Goal: Information Seeking & Learning: Learn about a topic

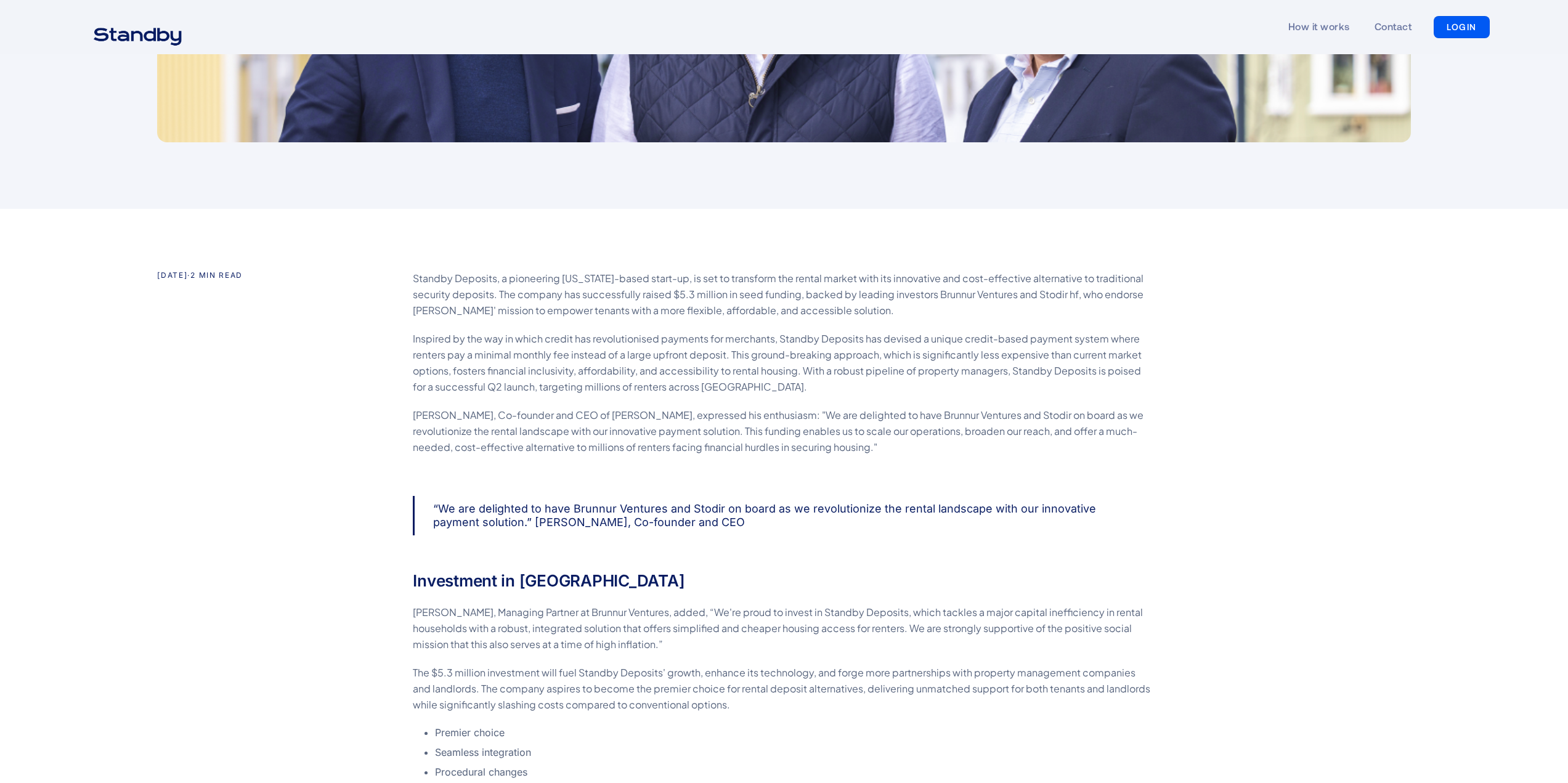
scroll to position [534, 0]
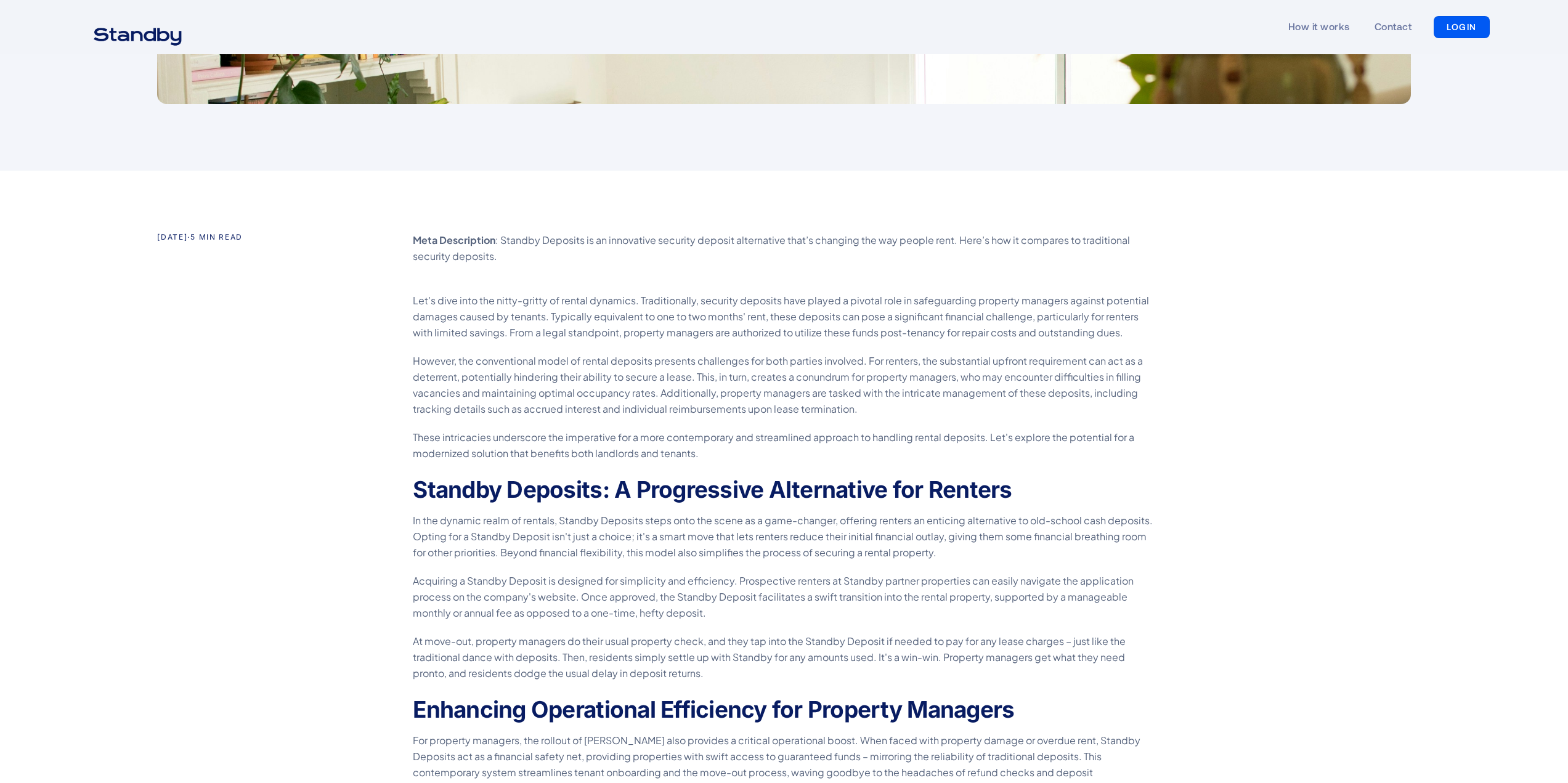
scroll to position [513, 0]
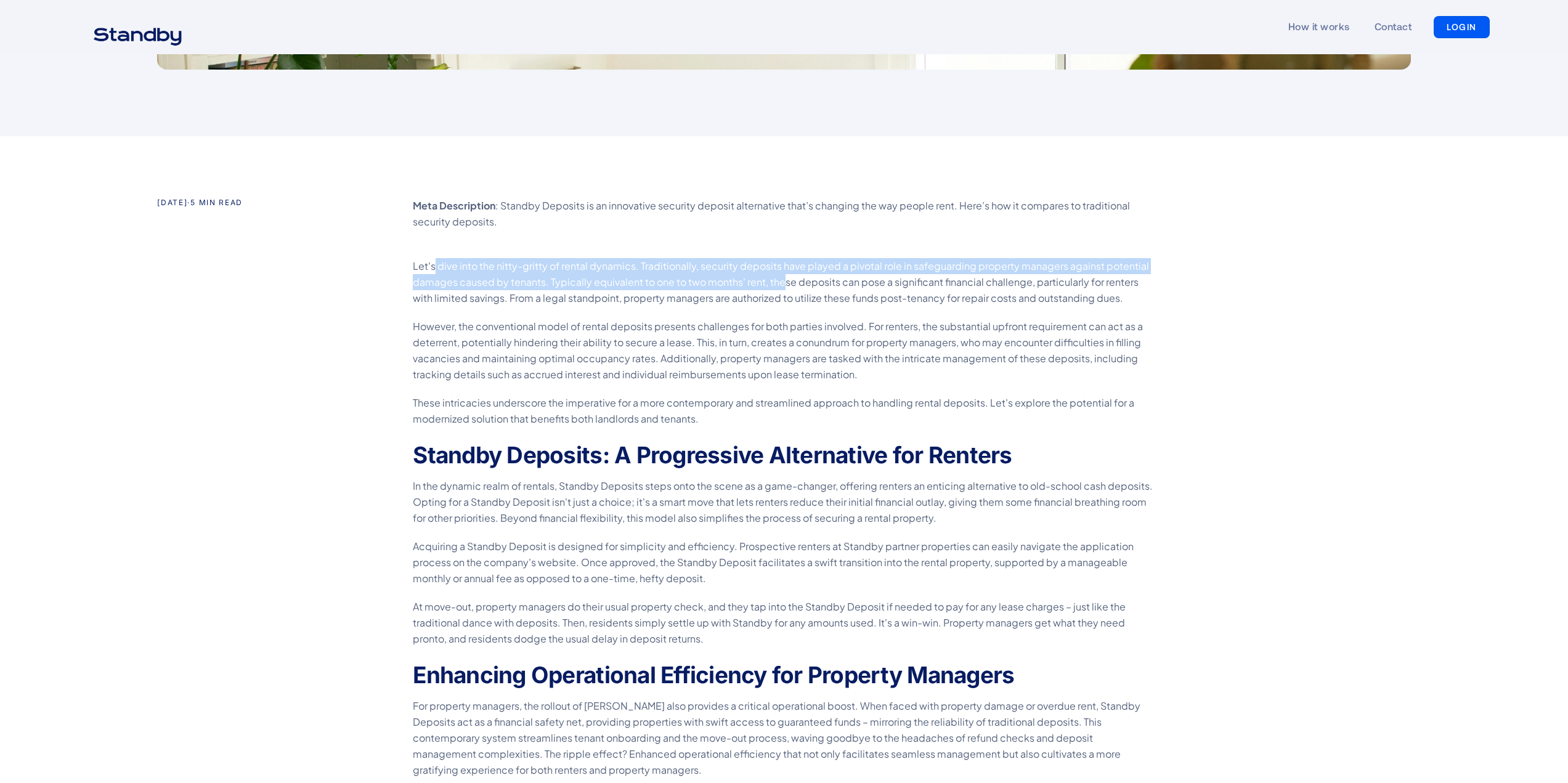
drag, startPoint x: 434, startPoint y: 271, endPoint x: 782, endPoint y: 281, distance: 348.1
click at [782, 281] on p "Let's dive into the nitty-gritty of rental dynamics. Traditionally, security de…" at bounding box center [784, 282] width 743 height 48
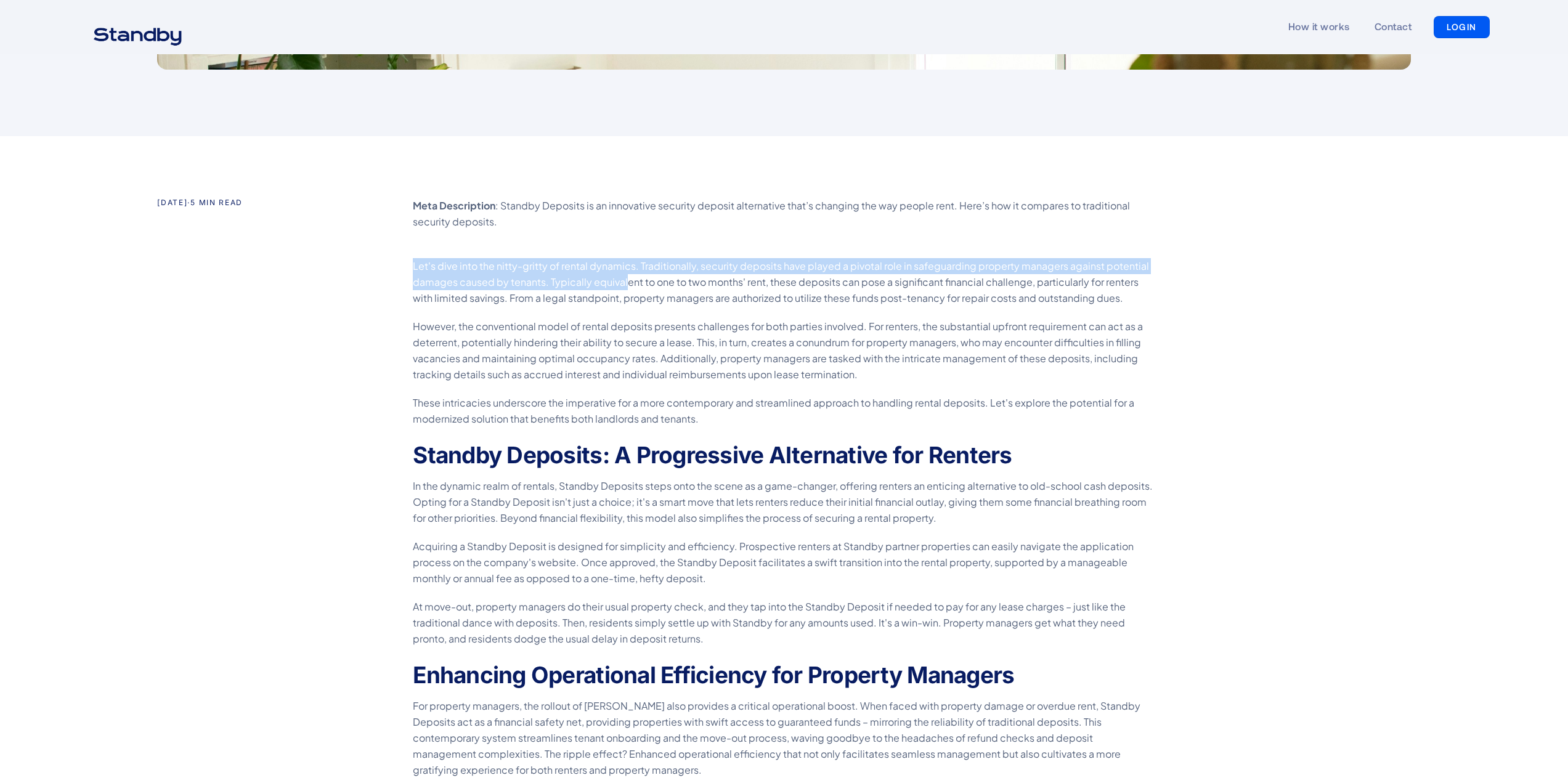
drag, startPoint x: 414, startPoint y: 267, endPoint x: 624, endPoint y: 276, distance: 210.2
click at [624, 276] on p "Let's dive into the nitty-gritty of rental dynamics. Traditionally, security de…" at bounding box center [784, 282] width 743 height 48
click at [579, 285] on p "Let's dive into the nitty-gritty of rental dynamics. Traditionally, security de…" at bounding box center [784, 282] width 743 height 48
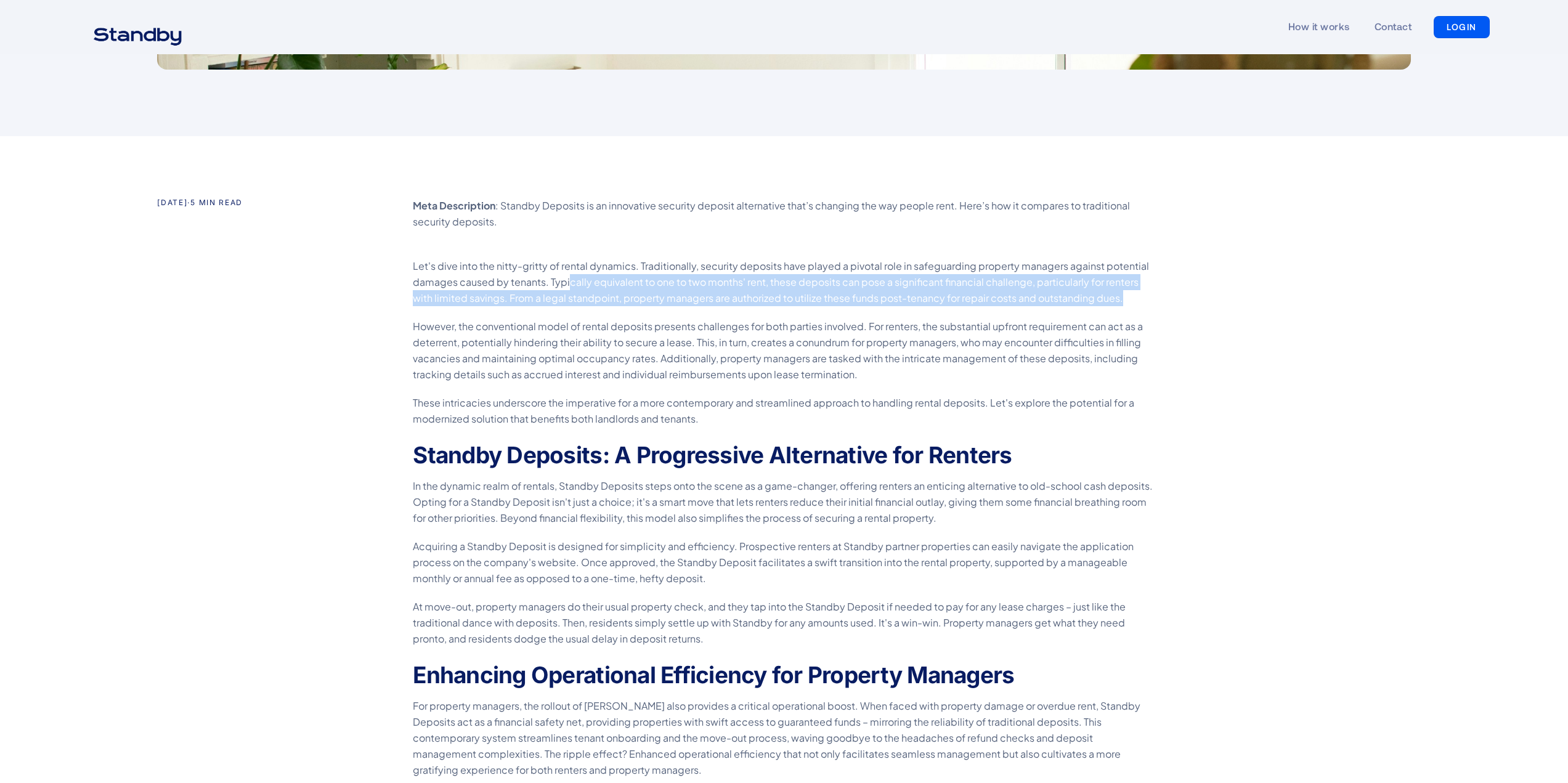
drag, startPoint x: 567, startPoint y: 281, endPoint x: 1121, endPoint y: 300, distance: 554.3
click at [1121, 300] on p "Let's dive into the nitty-gritty of rental dynamics. Traditionally, security de…" at bounding box center [784, 282] width 743 height 48
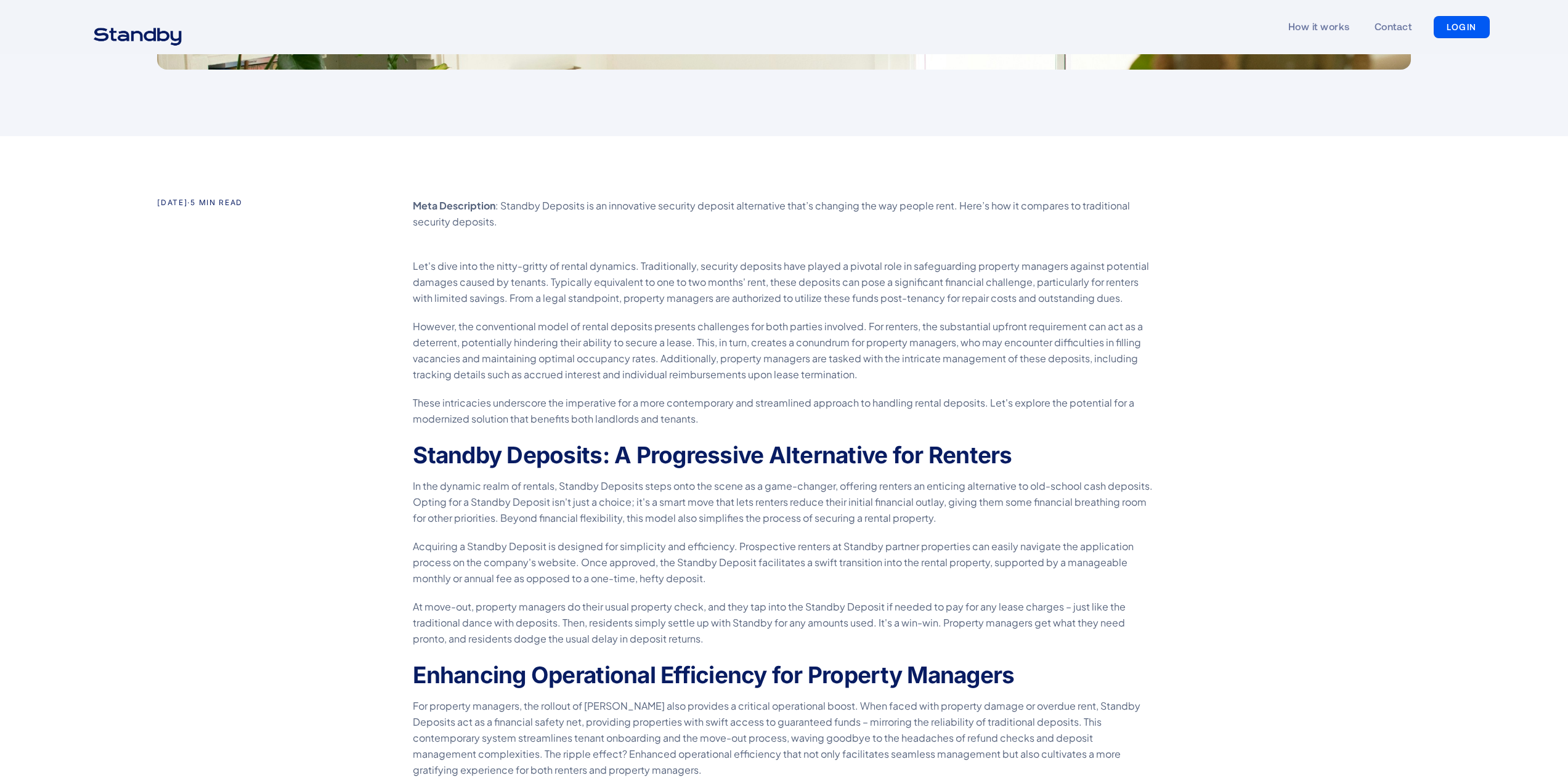
click at [689, 341] on p "However, the conventional model of rental deposits presents challenges for both…" at bounding box center [784, 351] width 743 height 64
drag, startPoint x: 415, startPoint y: 327, endPoint x: 643, endPoint y: 332, distance: 228.1
click at [643, 332] on p "However, the conventional model of rental deposits presents challenges for both…" at bounding box center [784, 351] width 743 height 64
click at [627, 340] on p "However, the conventional model of rental deposits presents challenges for both…" at bounding box center [784, 351] width 743 height 64
drag, startPoint x: 461, startPoint y: 327, endPoint x: 652, endPoint y: 329, distance: 191.0
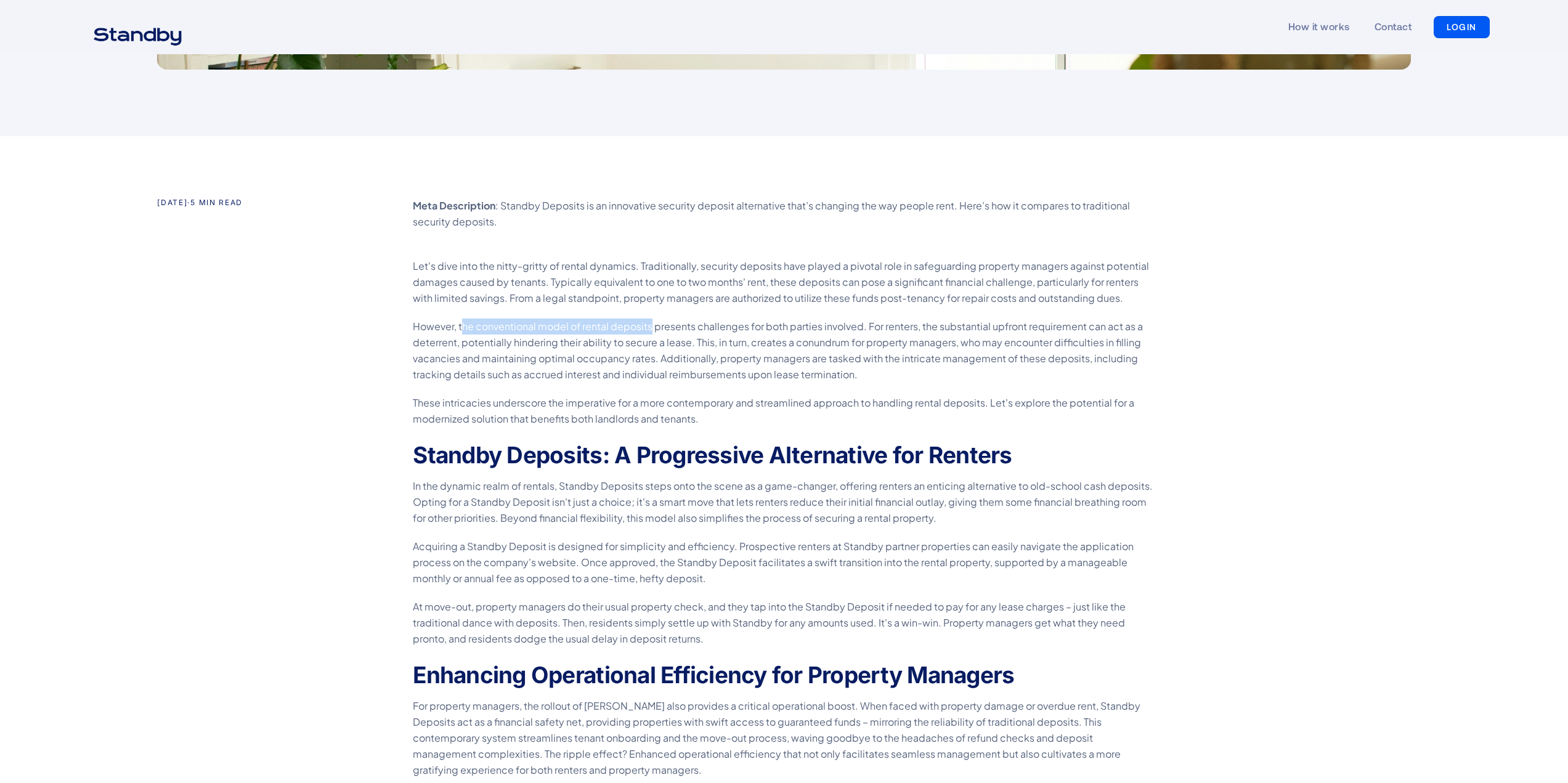
click at [652, 329] on p "However, the conventional model of rental deposits presents challenges for both…" at bounding box center [784, 351] width 743 height 64
click at [563, 340] on p "However, the conventional model of rental deposits presents challenges for both…" at bounding box center [784, 351] width 743 height 64
drag, startPoint x: 460, startPoint y: 327, endPoint x: 650, endPoint y: 330, distance: 190.0
click at [650, 330] on p "However, the conventional model of rental deposits presents challenges for both…" at bounding box center [784, 351] width 743 height 64
copy p "the conventional model of rental deposits"
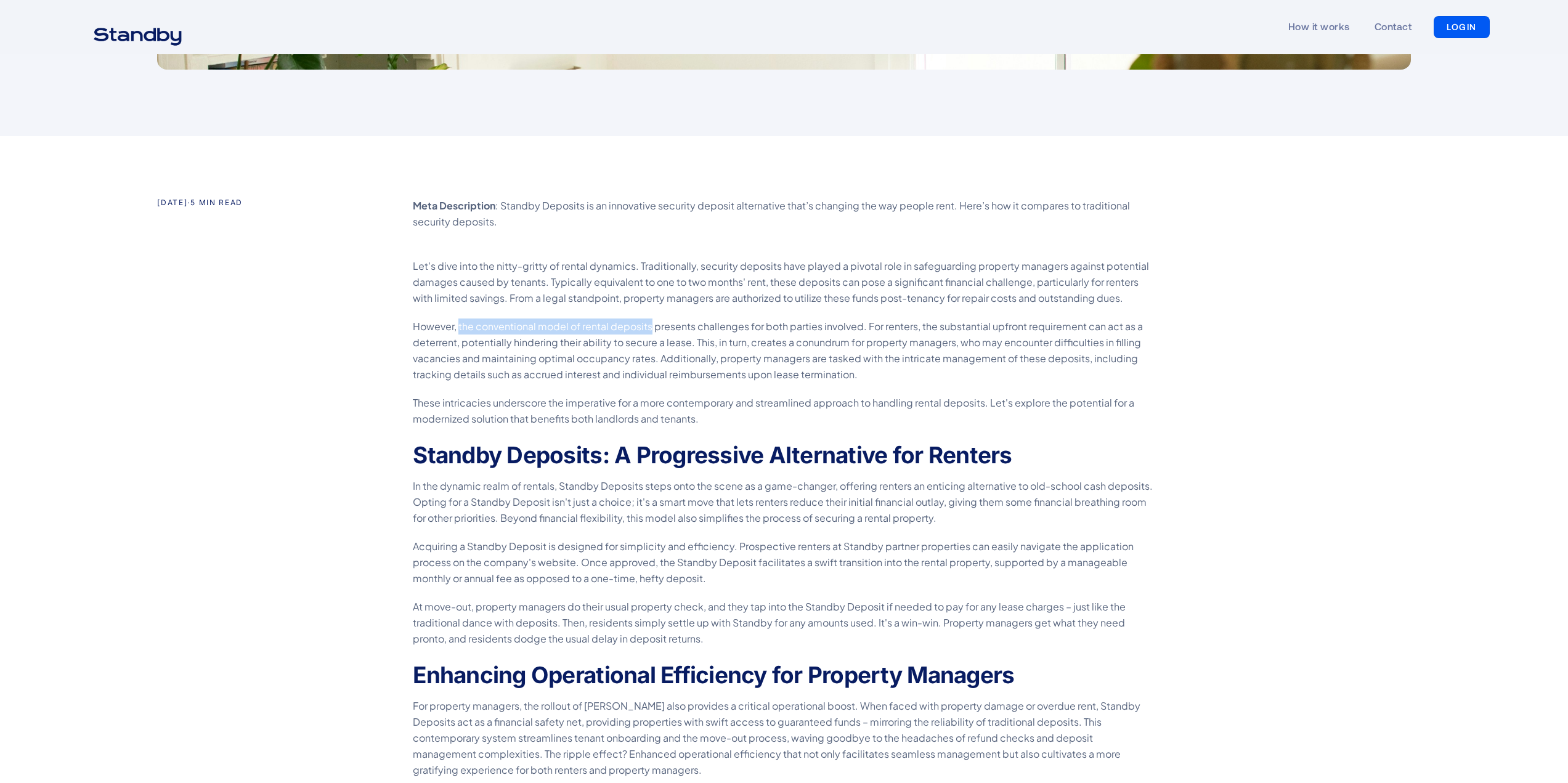
click at [809, 344] on p "However, the conventional model of rental deposits presents challenges for both…" at bounding box center [784, 351] width 743 height 64
click at [798, 334] on p "However, the conventional model of rental deposits presents challenges for both…" at bounding box center [784, 351] width 743 height 64
click at [767, 329] on p "However, the conventional model of rental deposits presents challenges for both…" at bounding box center [784, 351] width 743 height 64
drag, startPoint x: 697, startPoint y: 328, endPoint x: 863, endPoint y: 328, distance: 166.0
click at [863, 328] on p "However, the conventional model of rental deposits presents challenges for both…" at bounding box center [784, 351] width 743 height 64
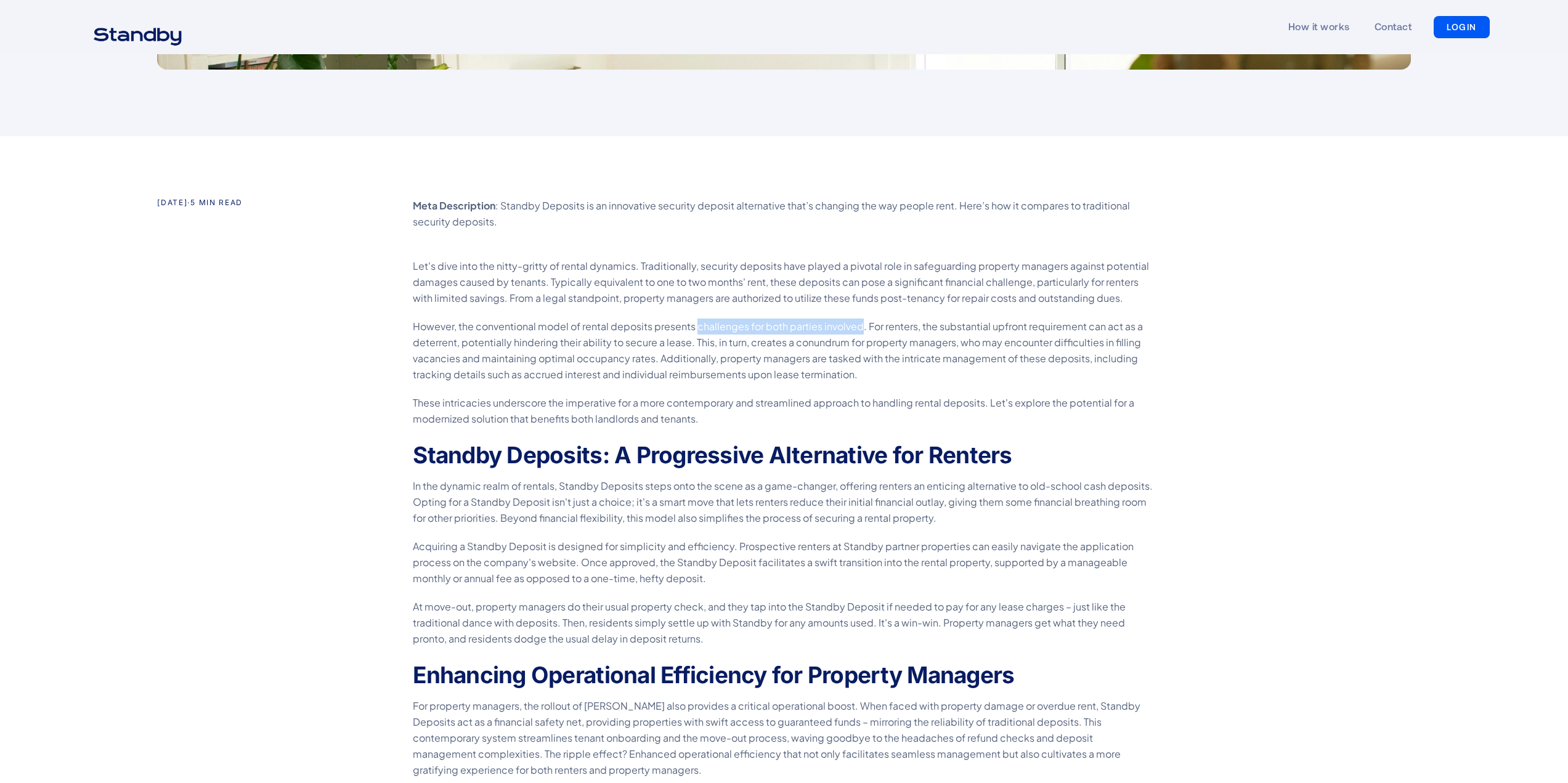
click at [711, 329] on p "However, the conventional model of rental deposits presents challenges for both…" at bounding box center [784, 351] width 743 height 64
drag, startPoint x: 697, startPoint y: 327, endPoint x: 864, endPoint y: 329, distance: 167.0
click at [864, 329] on p "However, the conventional model of rental deposits presents challenges for both…" at bounding box center [784, 351] width 743 height 64
copy p "challenges for both parties involved."
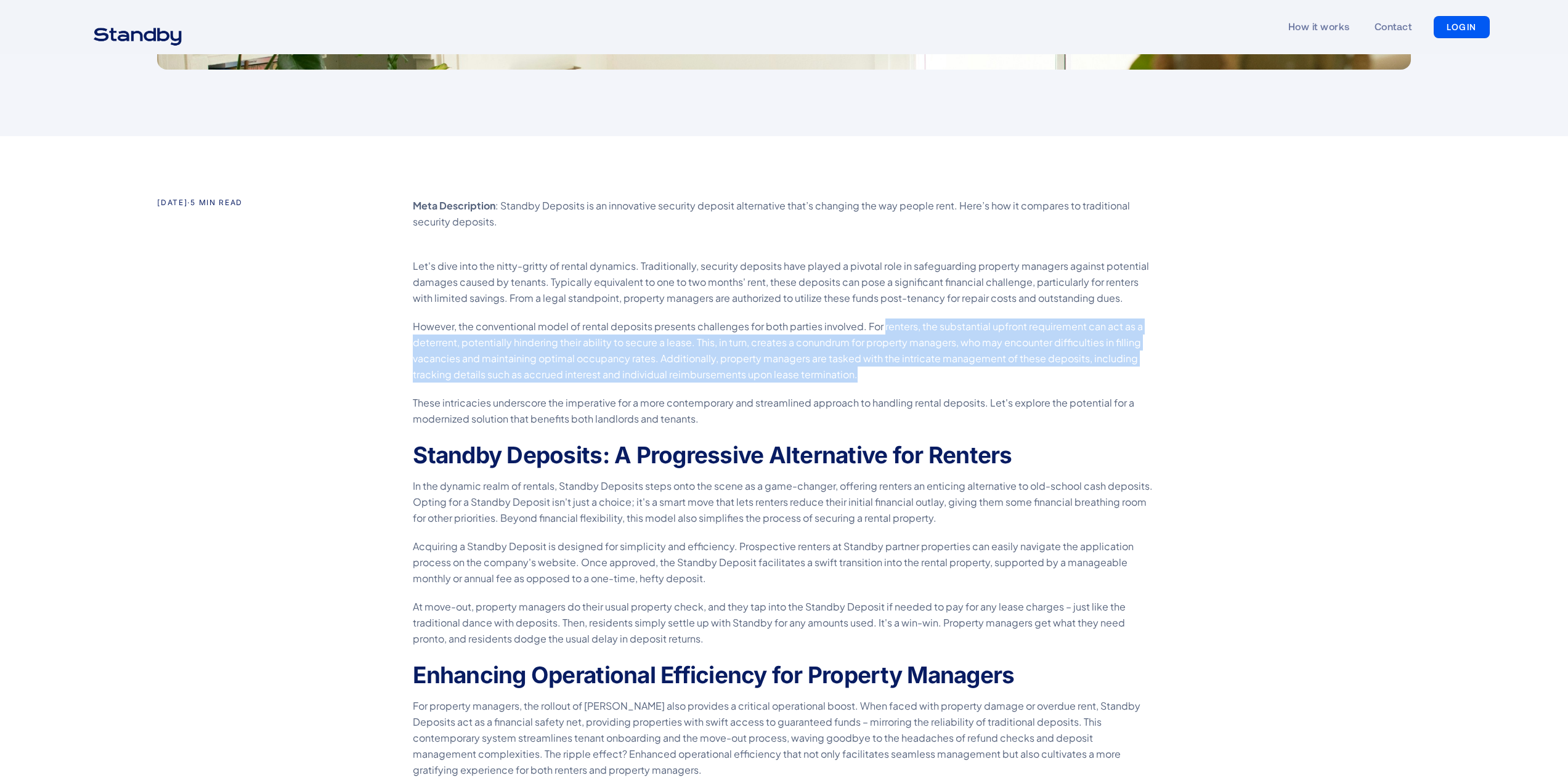
drag, startPoint x: 884, startPoint y: 323, endPoint x: 971, endPoint y: 380, distance: 104.0
click at [971, 380] on p "However, the conventional model of rental deposits presents challenges for both…" at bounding box center [784, 351] width 743 height 64
click at [940, 375] on p "However, the conventional model of rental deposits presents challenges for both…" at bounding box center [784, 351] width 743 height 64
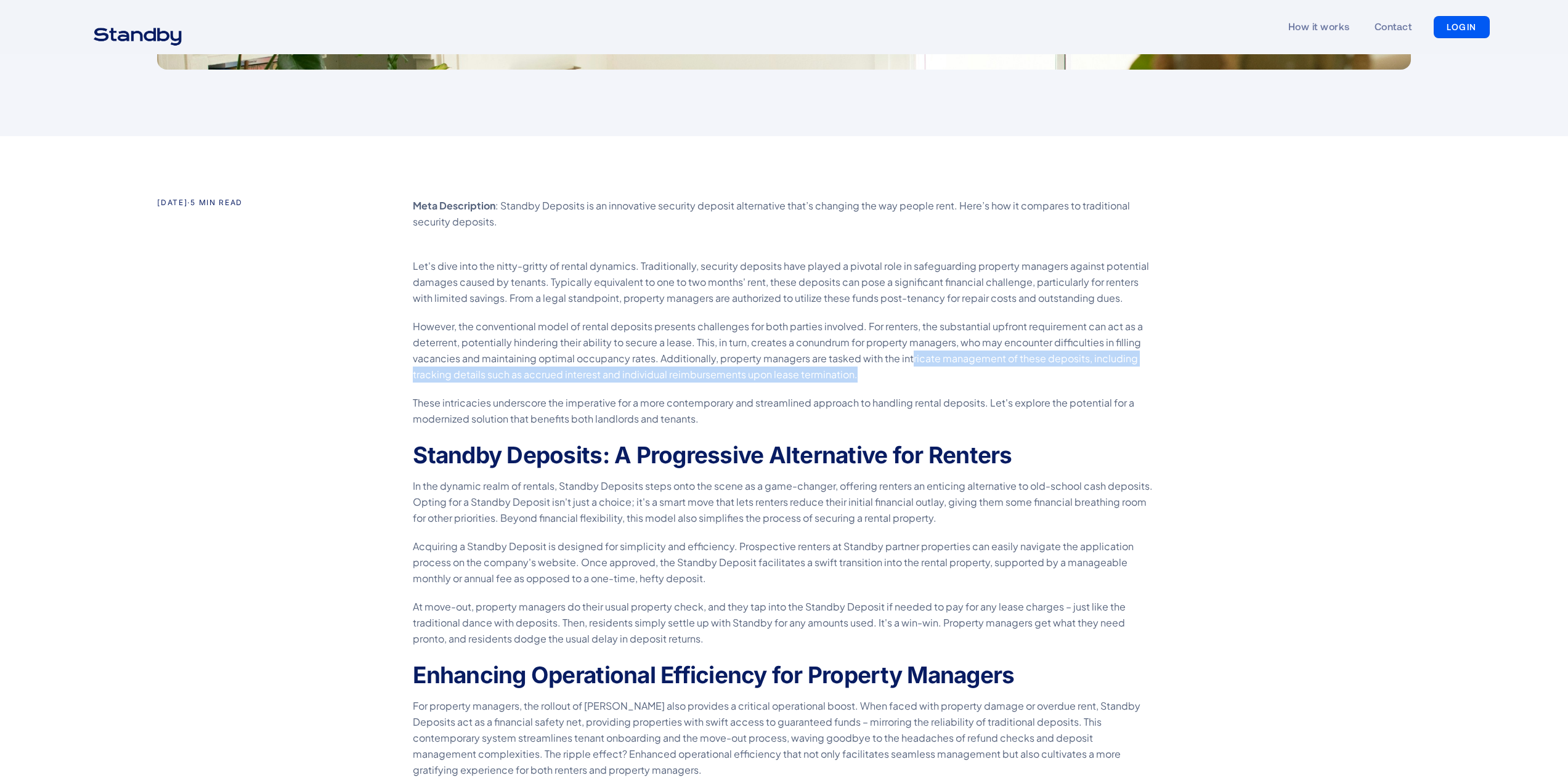
drag, startPoint x: 905, startPoint y: 380, endPoint x: 908, endPoint y: 356, distance: 24.2
click at [908, 356] on p "However, the conventional model of rental deposits presents challenges for both…" at bounding box center [784, 351] width 743 height 64
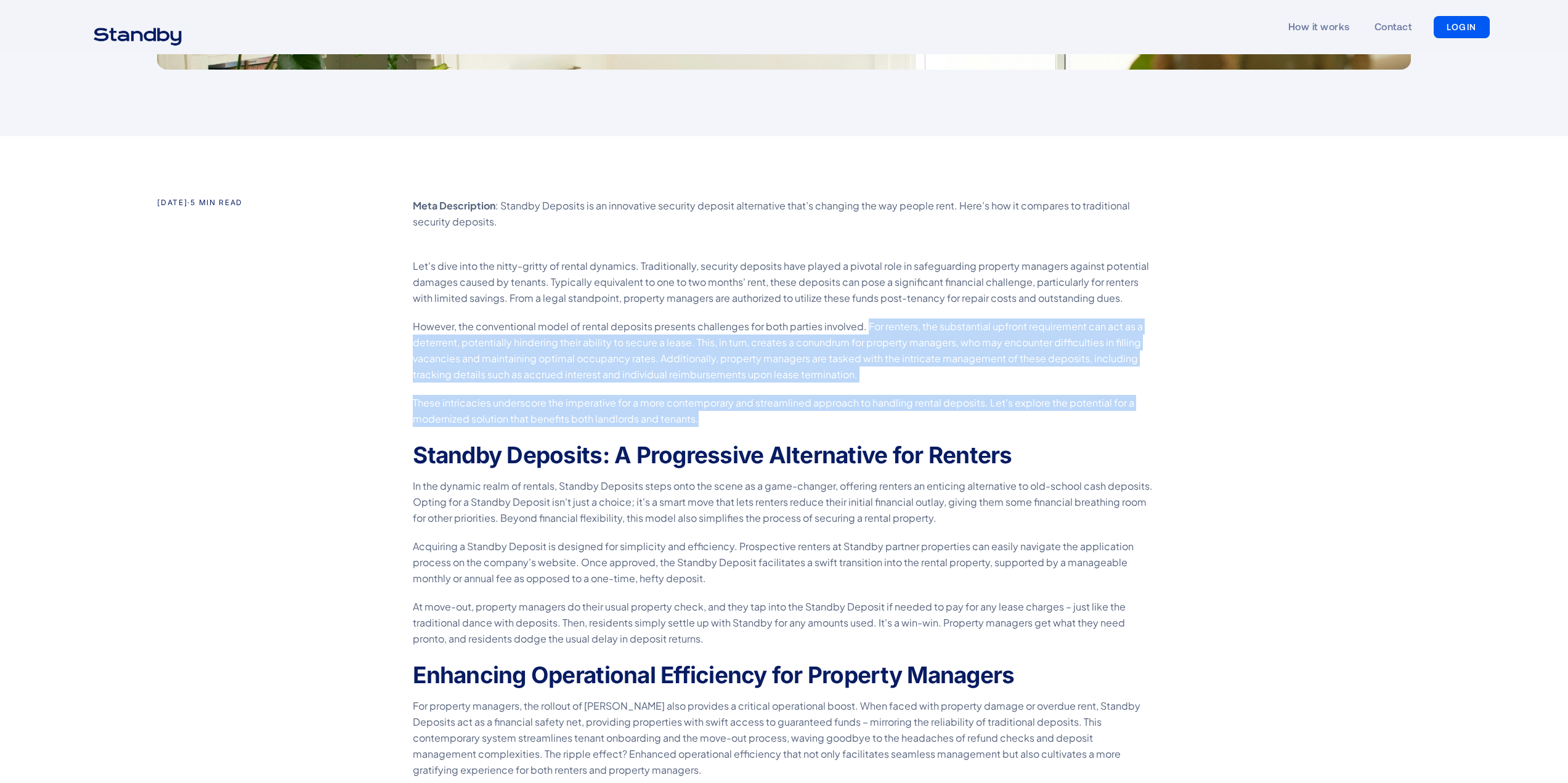
drag, startPoint x: 867, startPoint y: 326, endPoint x: 876, endPoint y: 418, distance: 92.4
copy div "For renters, the substantial upfront requirement can act as a deterrent, potent…"
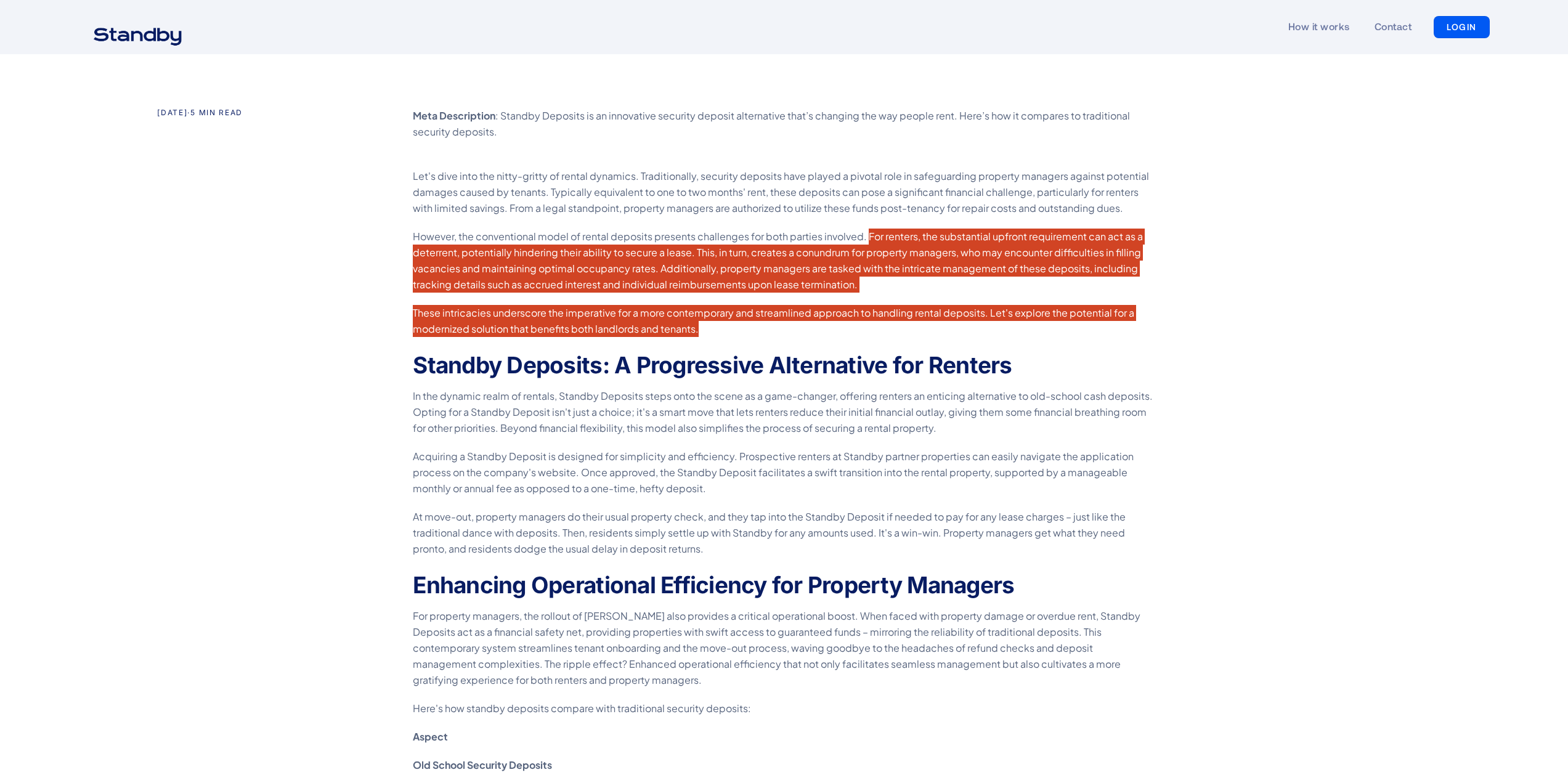
scroll to position [616, 0]
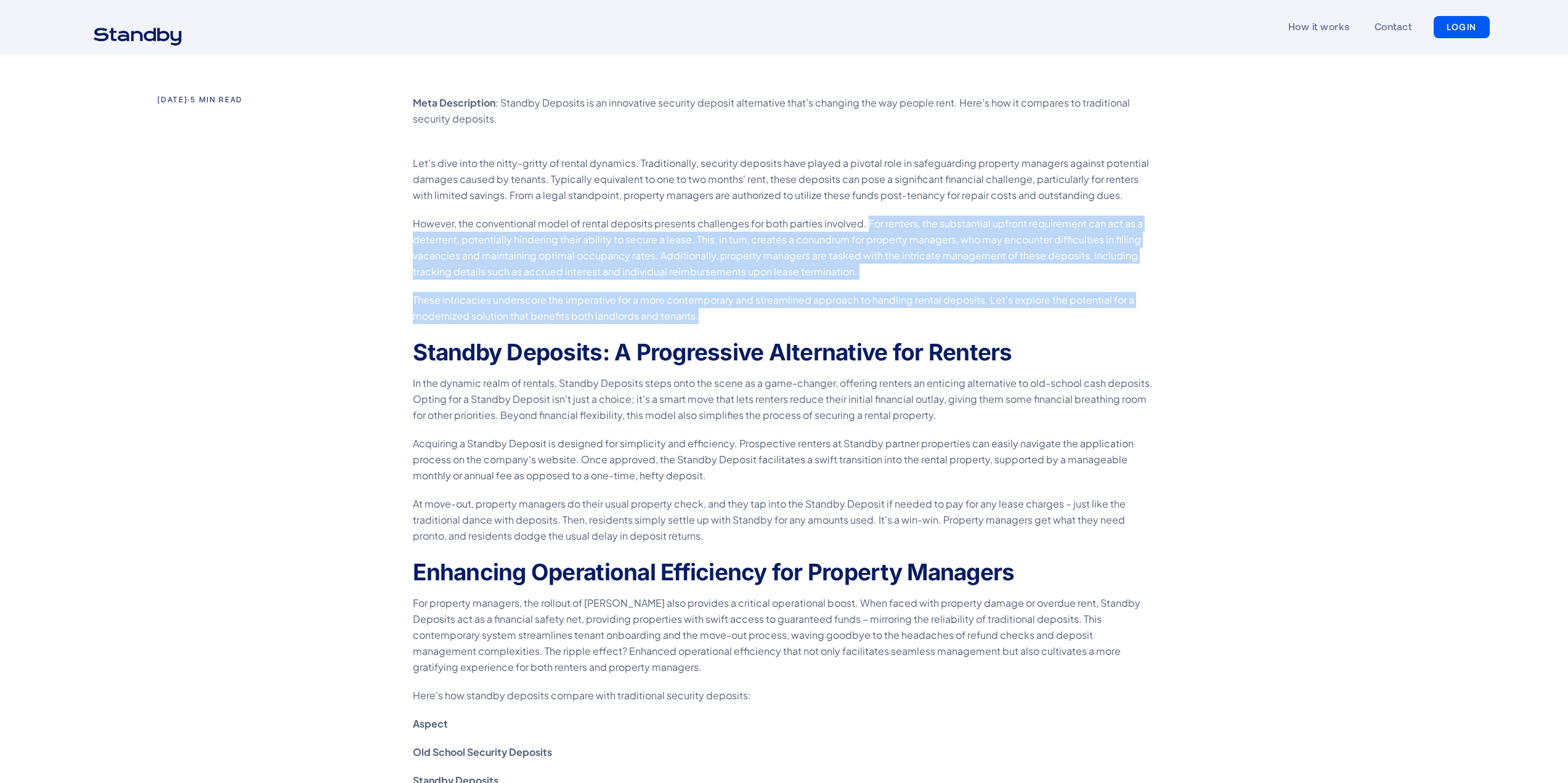
drag, startPoint x: 422, startPoint y: 399, endPoint x: 413, endPoint y: 393, distance: 10.8
click at [422, 399] on p "In the dynamic realm of rentals, Standby Deposits steps onto the scene as a gam…" at bounding box center [784, 399] width 743 height 48
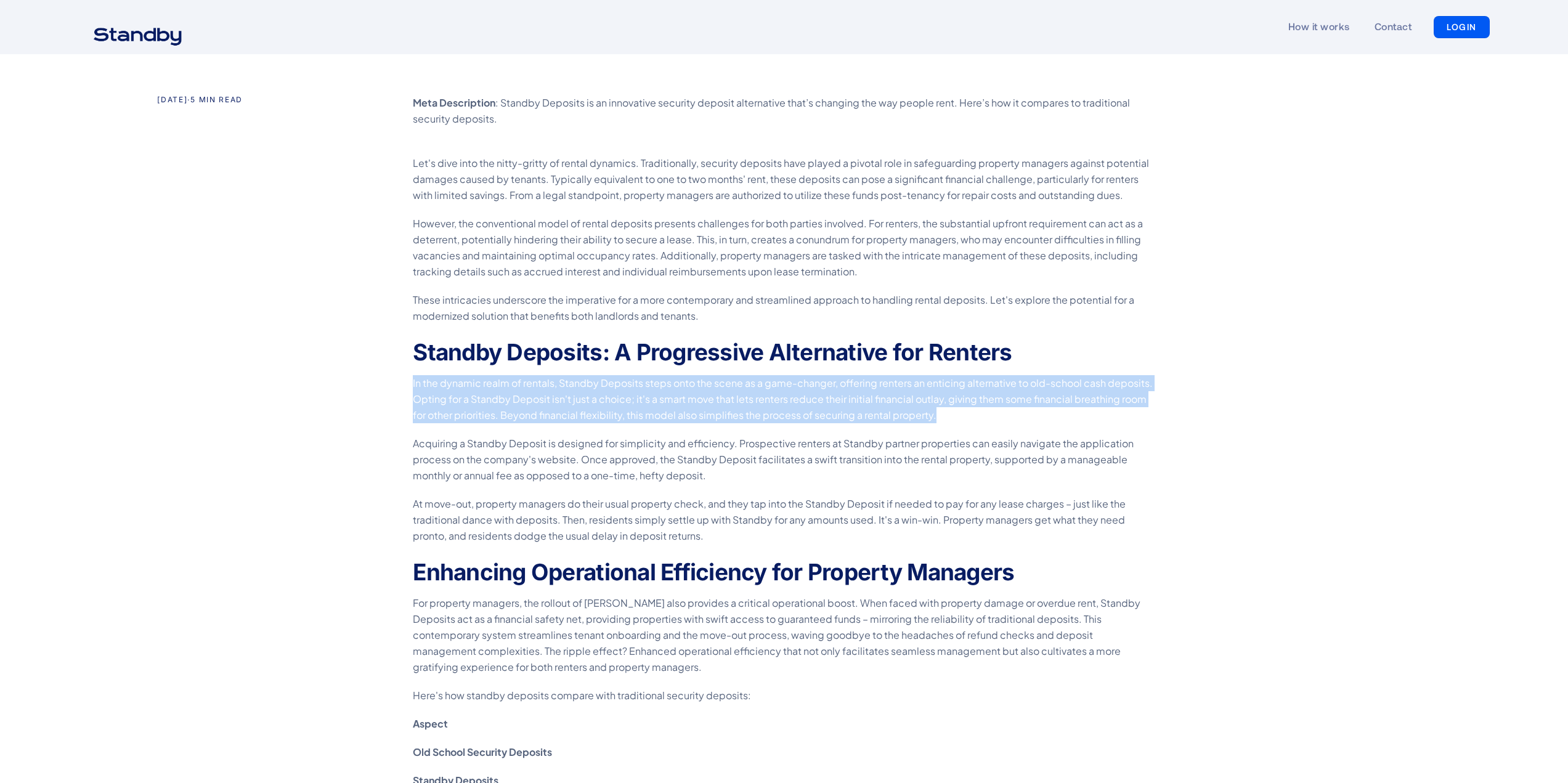
drag, startPoint x: 414, startPoint y: 385, endPoint x: 940, endPoint y: 414, distance: 526.8
click at [940, 414] on p "In the dynamic realm of rentals, Standby Deposits steps onto the scene as a gam…" at bounding box center [784, 399] width 743 height 48
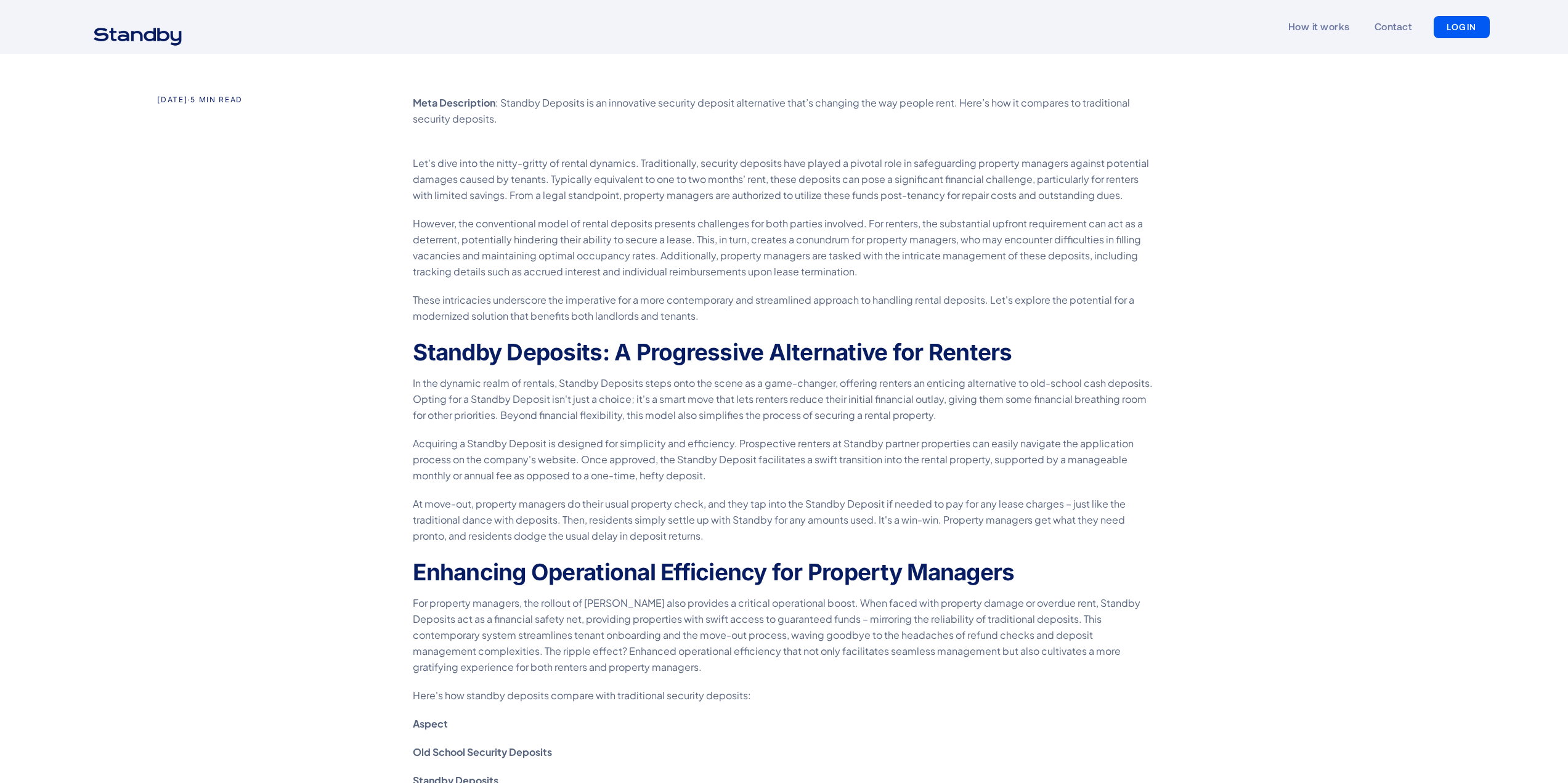
click at [600, 448] on p "Acquiring a Standby Deposit is designed for simplicity and efficiency. Prospect…" at bounding box center [784, 460] width 743 height 48
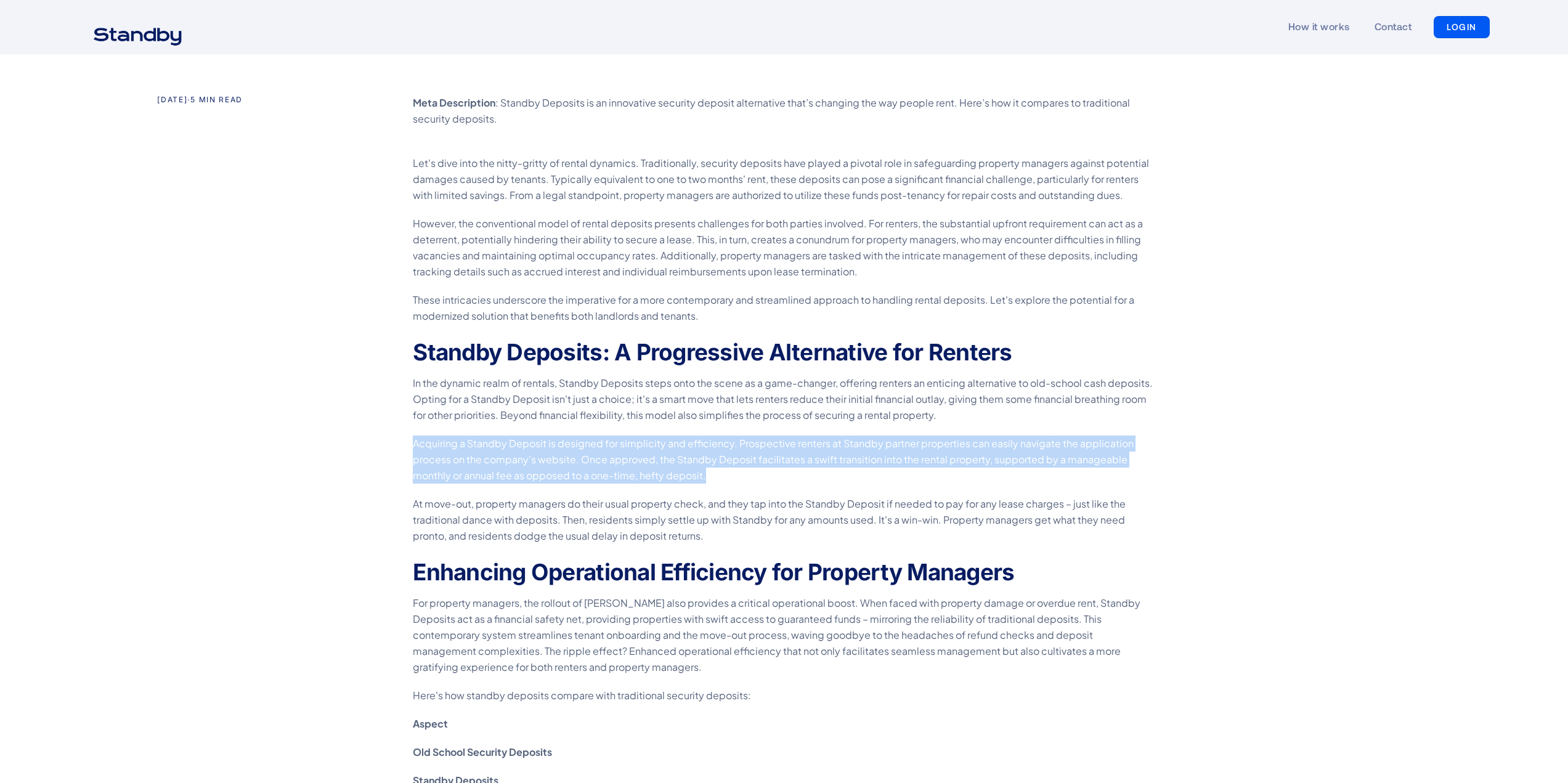
drag, startPoint x: 415, startPoint y: 450, endPoint x: 744, endPoint y: 471, distance: 329.7
click at [744, 471] on p "Acquiring a Standby Deposit is designed for simplicity and efficiency. Prospect…" at bounding box center [784, 460] width 743 height 48
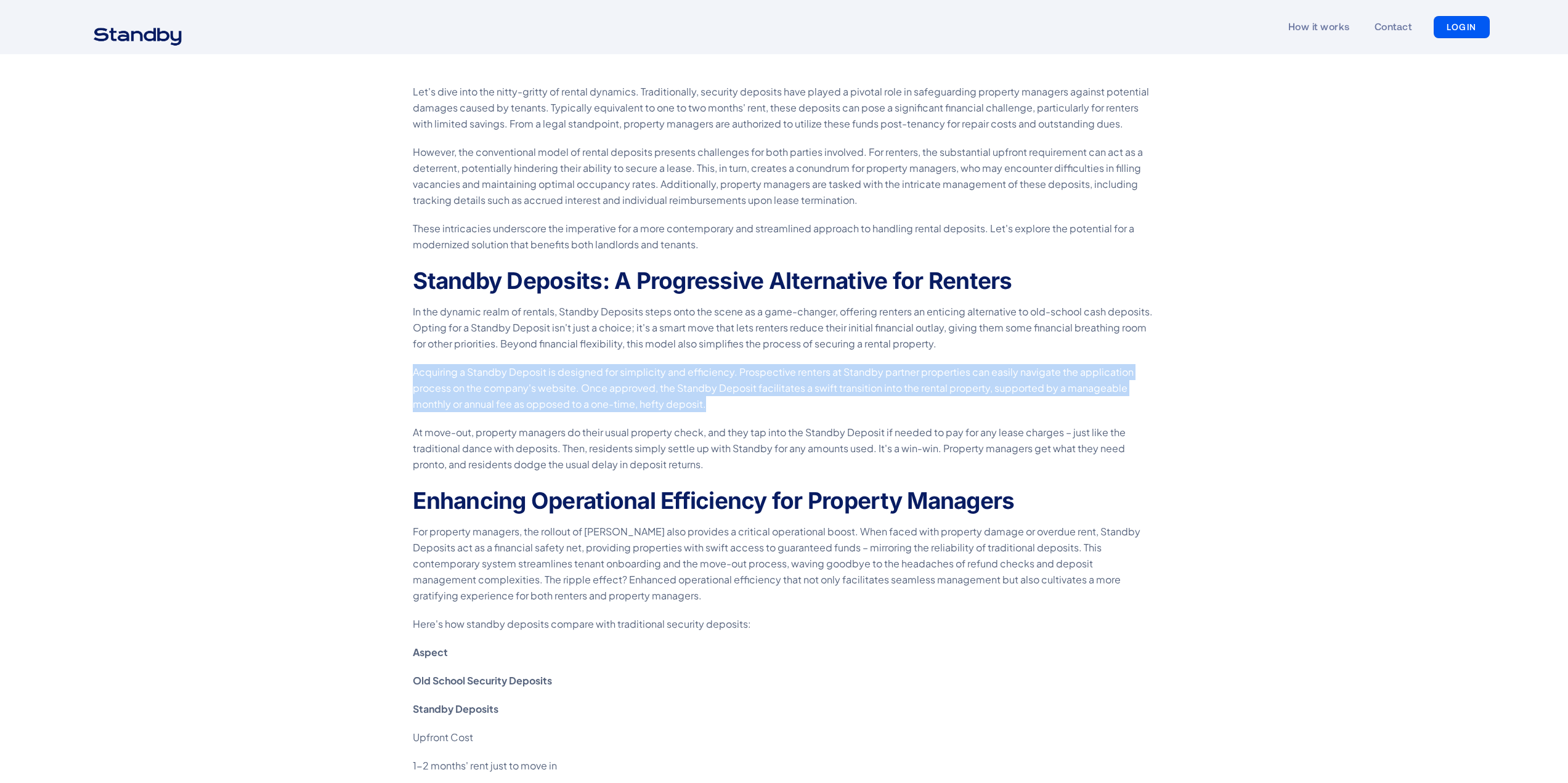
scroll to position [698, 0]
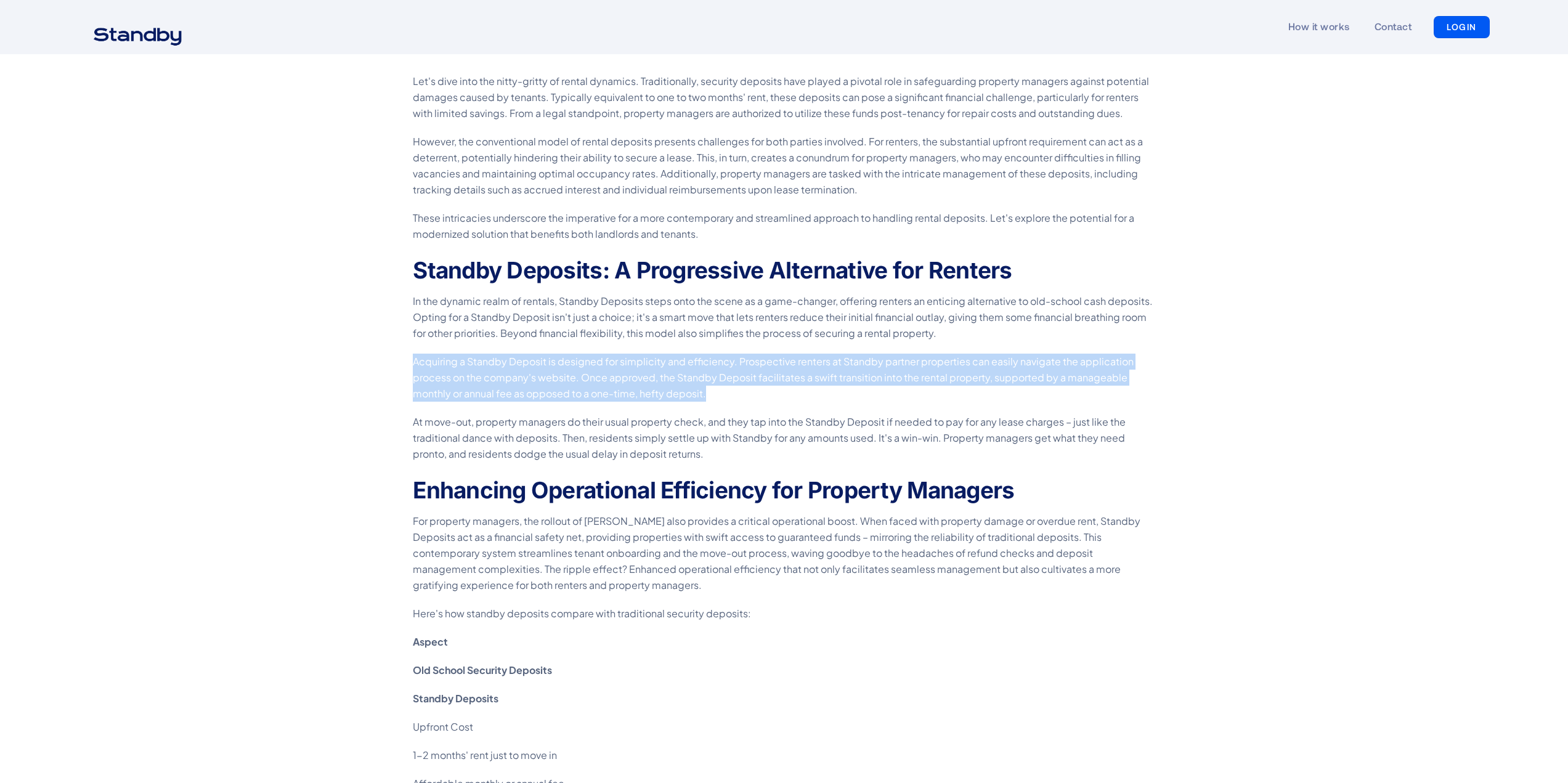
click at [694, 450] on p "At move-out, property managers do their usual property check, and they tap into…" at bounding box center [784, 438] width 743 height 48
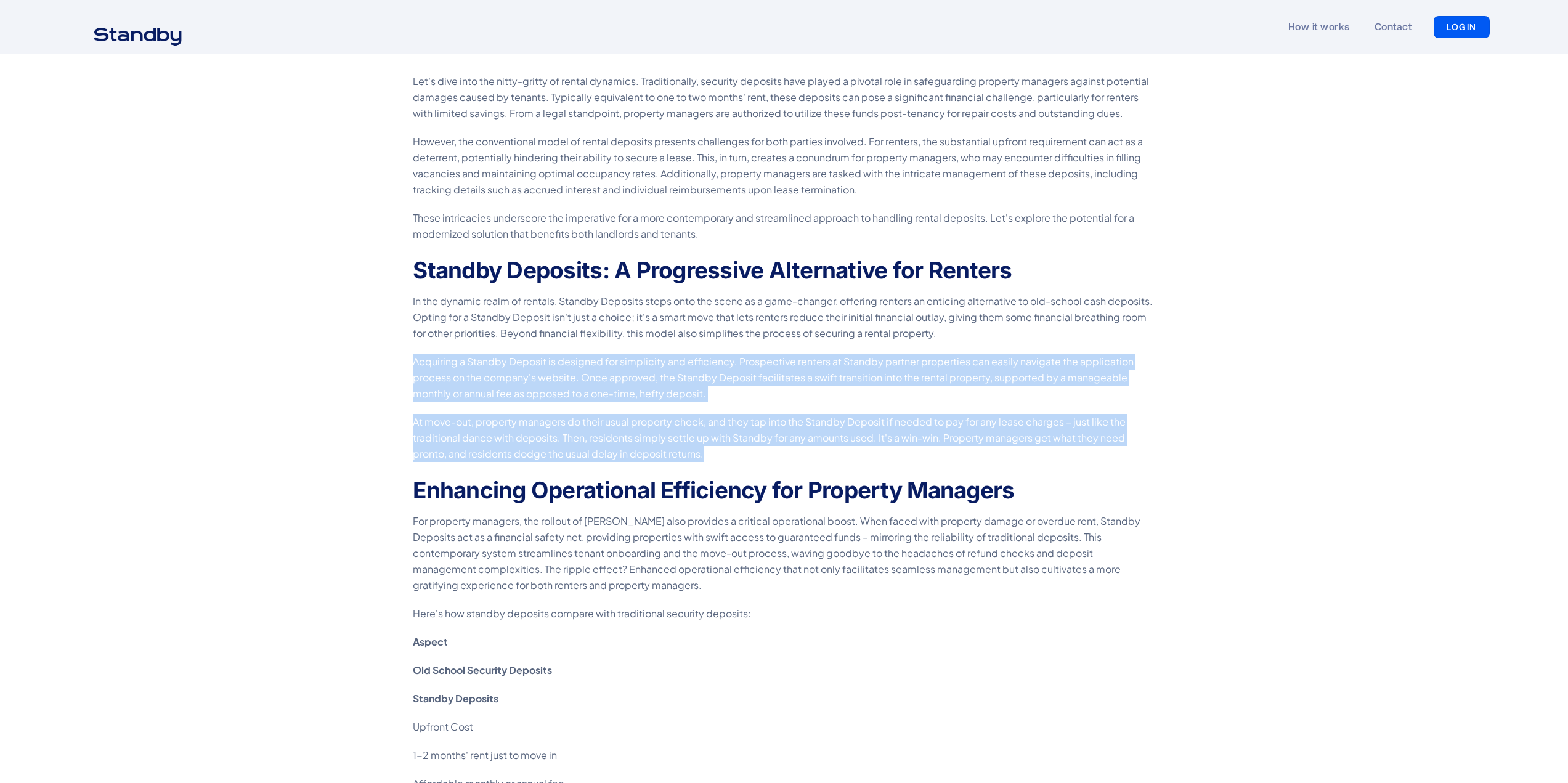
drag, startPoint x: 706, startPoint y: 451, endPoint x: 371, endPoint y: 366, distance: 345.6
click at [371, 366] on div "Dec 19, 2023 · 5 min read Meta Description : Standby Deposits is an innovative …" at bounding box center [784, 734] width 1534 height 1443
copy div "Acquiring a Standby Deposit is designed for simplicity and efficiency. Prospect…"
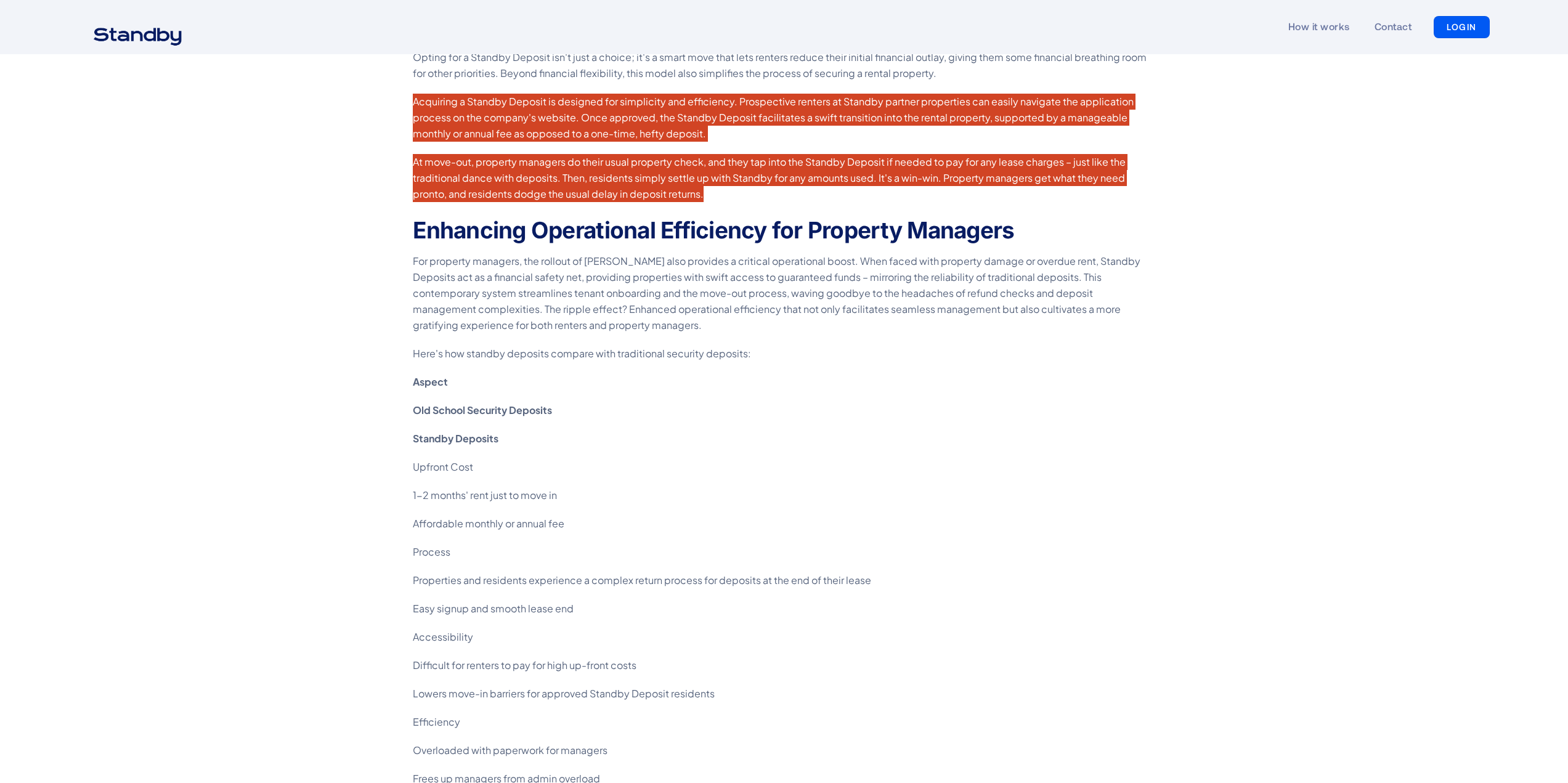
scroll to position [965, 0]
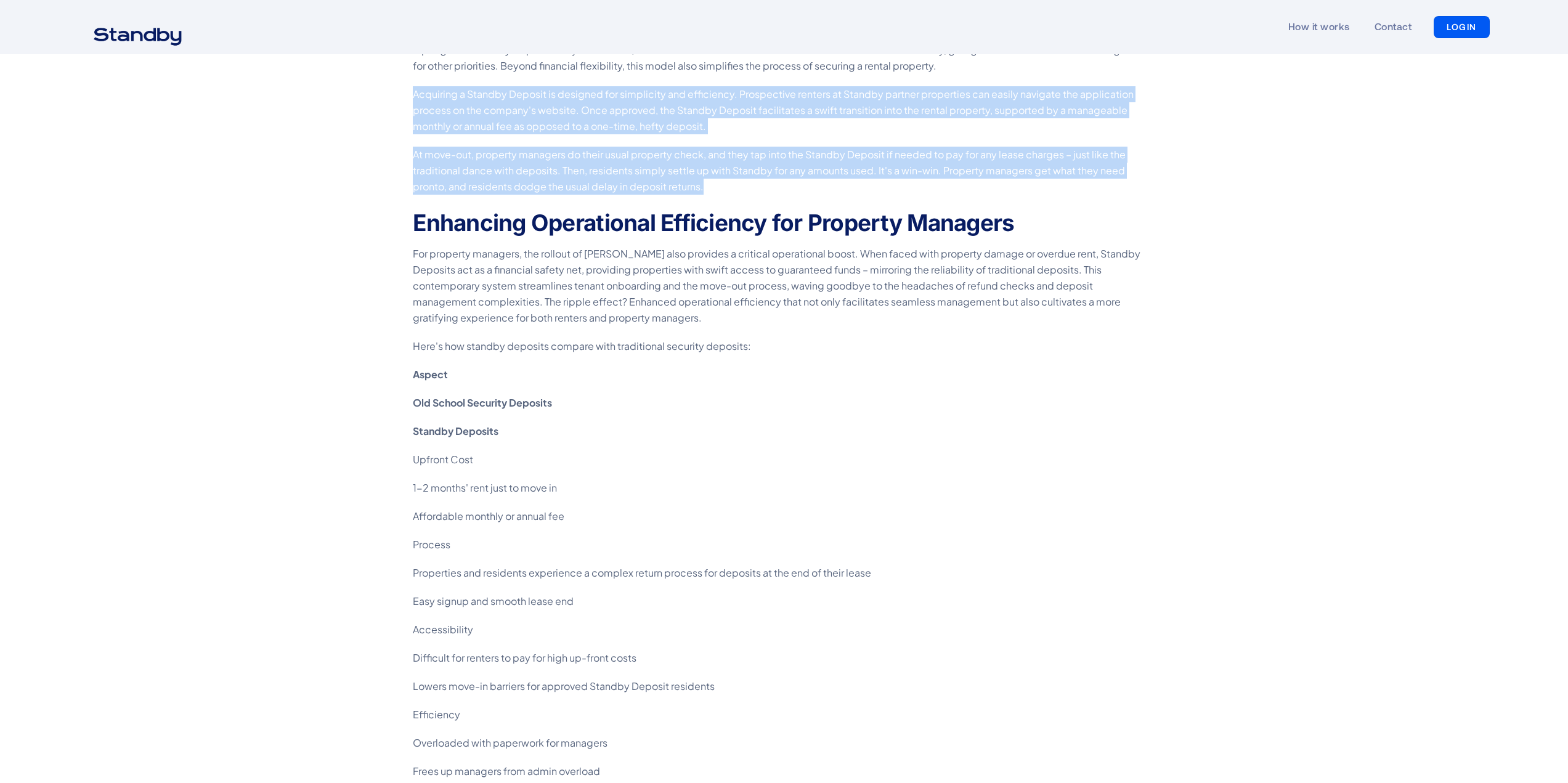
click at [444, 402] on strong "Old School Security Deposits" at bounding box center [482, 403] width 139 height 13
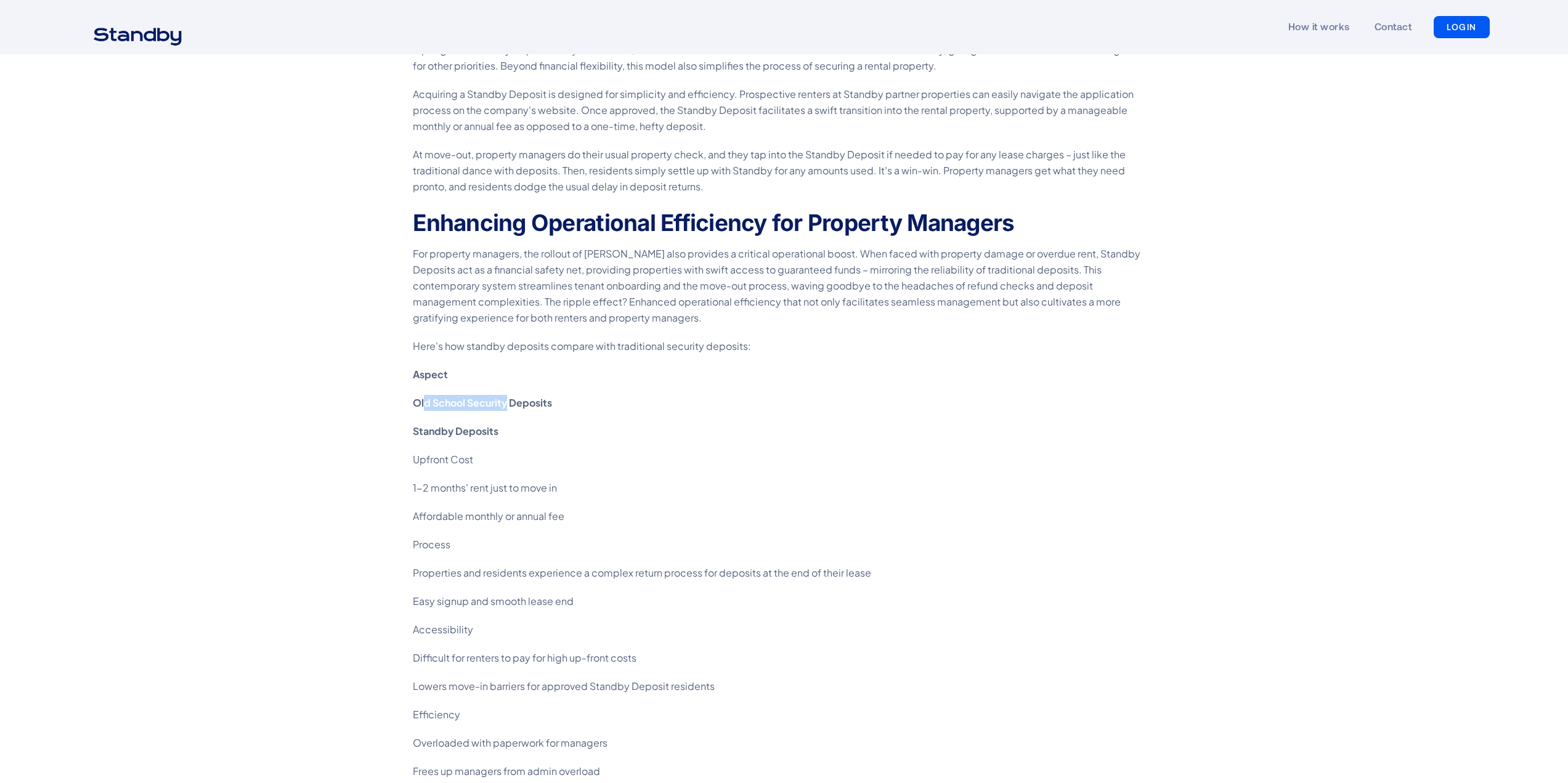
drag, startPoint x: 424, startPoint y: 405, endPoint x: 506, endPoint y: 405, distance: 82.0
click at [506, 405] on strong "Old School Security Deposits" at bounding box center [482, 403] width 139 height 13
click at [438, 375] on strong "Aspect" at bounding box center [430, 375] width 35 height 13
drag, startPoint x: 413, startPoint y: 345, endPoint x: 556, endPoint y: 405, distance: 155.1
click at [556, 405] on div "Meta Description : Standby Deposits is an innovative security deposit alternati…" at bounding box center [784, 467] width 743 height 1443
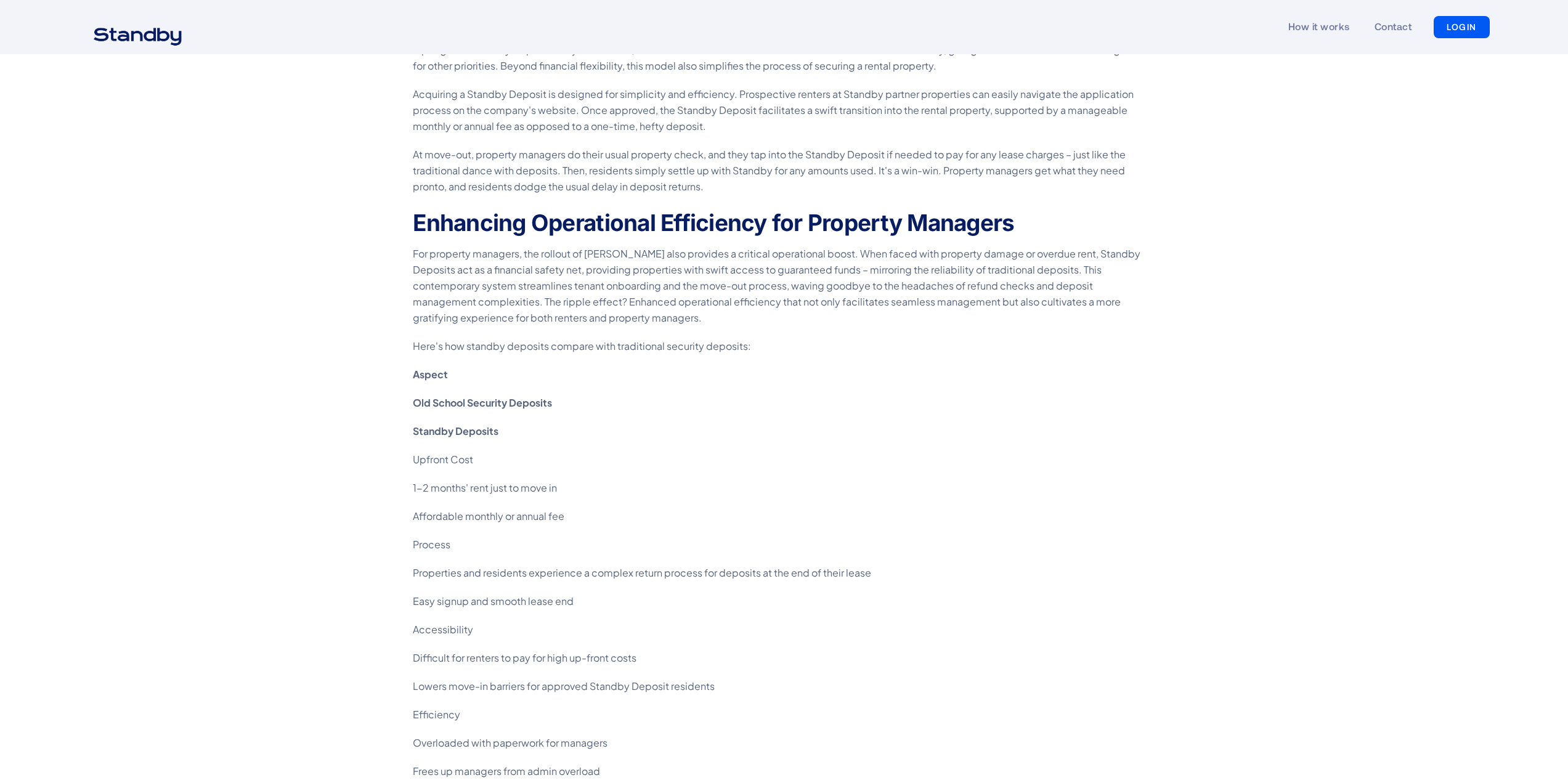
click at [557, 417] on div "Meta Description : Standby Deposits is an innovative security deposit alternati…" at bounding box center [784, 467] width 743 height 1443
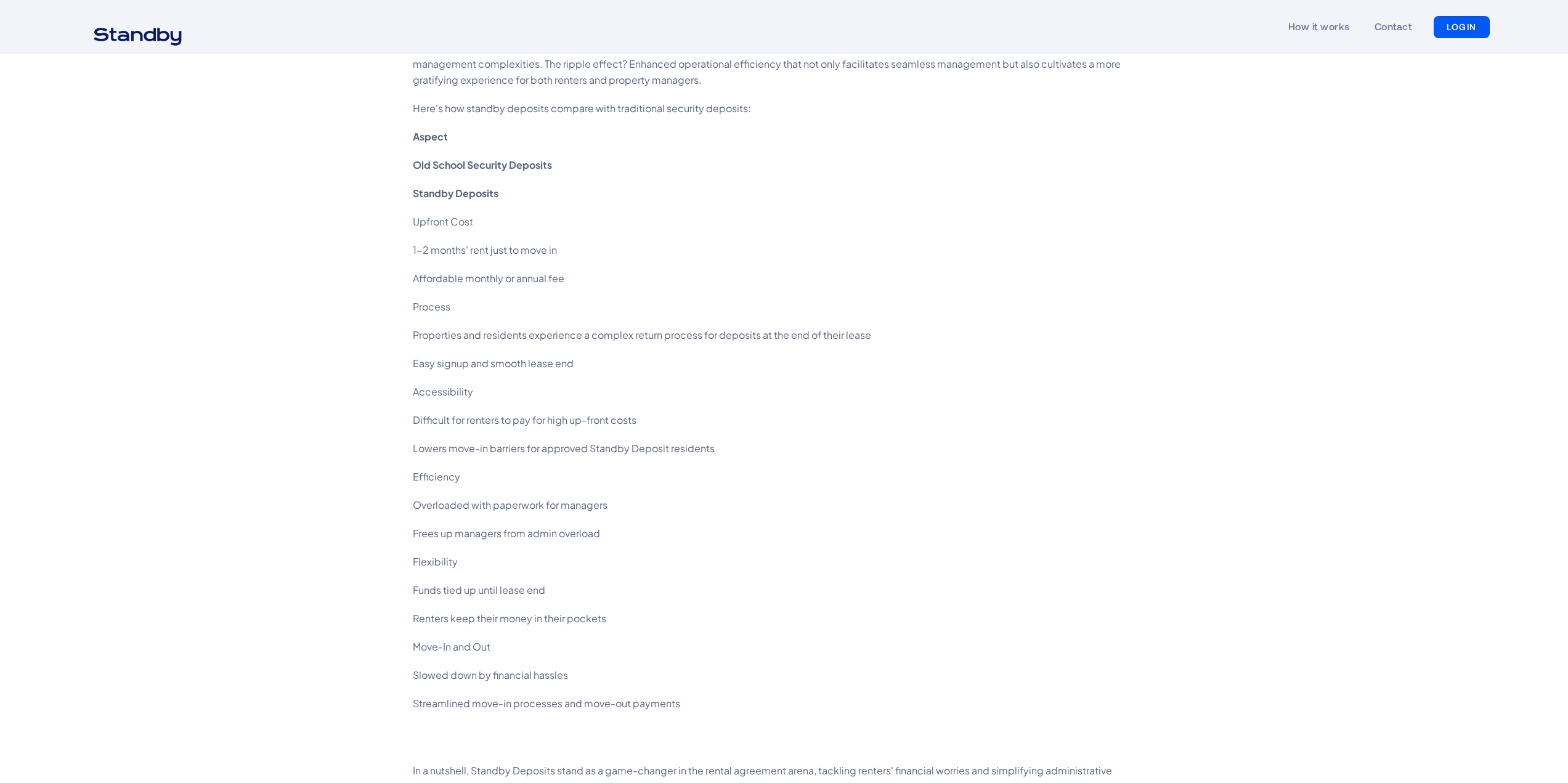
scroll to position [1150, 0]
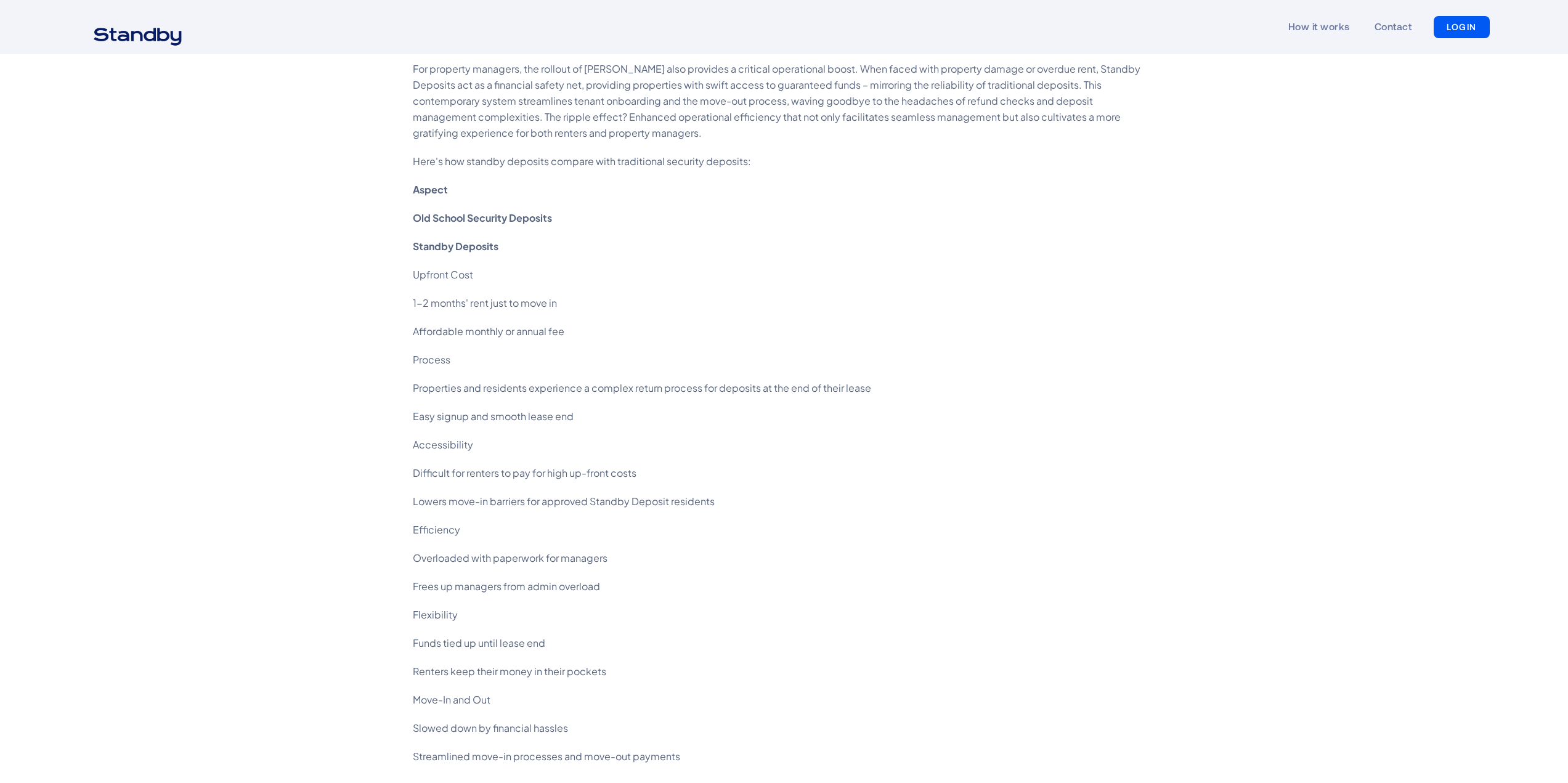
click at [441, 249] on strong "Standby Deposits" at bounding box center [456, 246] width 86 height 13
click at [427, 248] on strong "Standby Deposits" at bounding box center [456, 246] width 86 height 13
click at [438, 220] on strong "Old School Security Deposits" at bounding box center [482, 218] width 139 height 13
click at [436, 199] on div "Meta Description : Standby Deposits is an innovative security deposit alternati…" at bounding box center [784, 282] width 743 height 1443
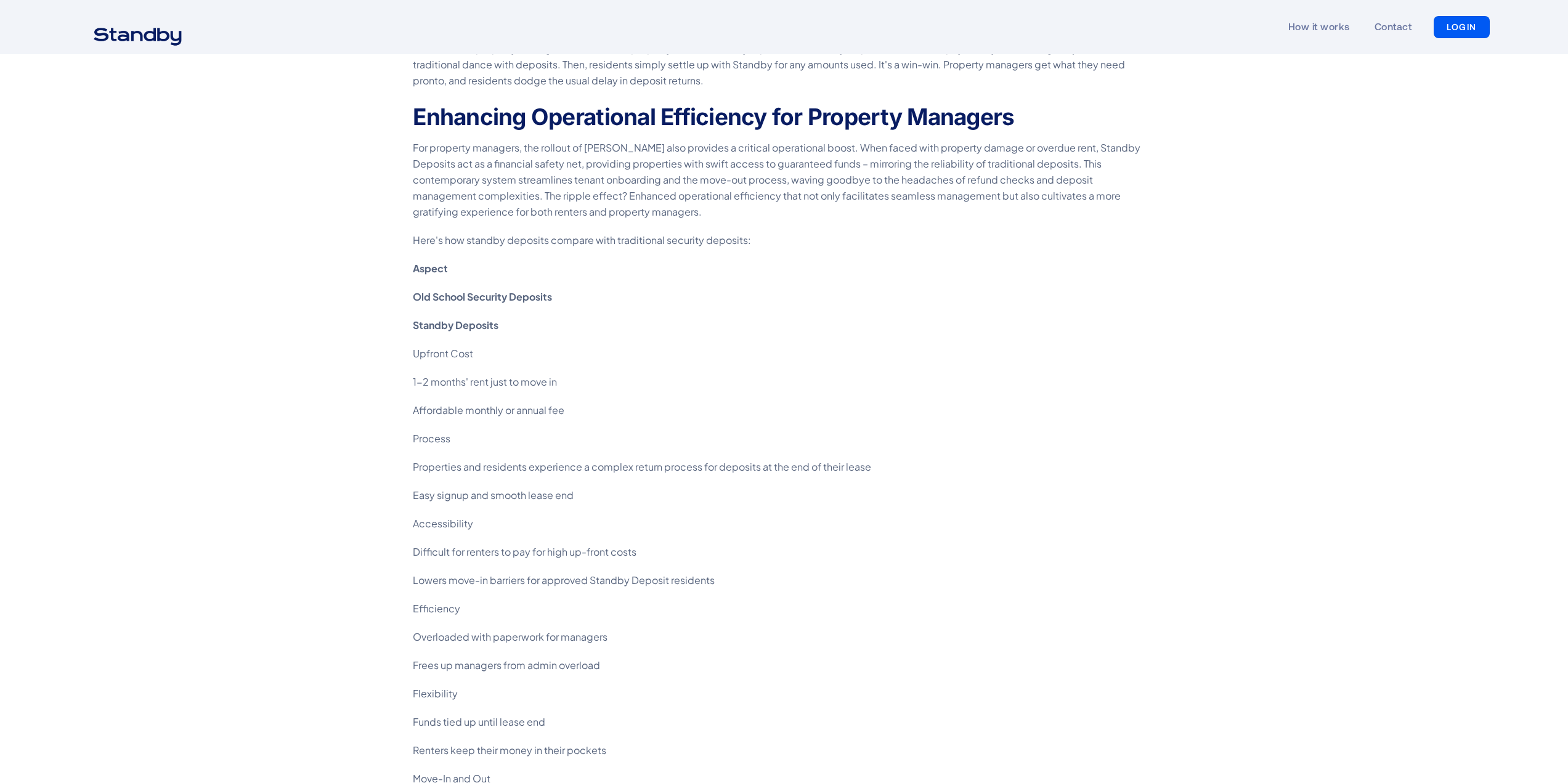
scroll to position [1068, 0]
drag, startPoint x: 417, startPoint y: 267, endPoint x: 442, endPoint y: 279, distance: 27.7
click at [439, 273] on strong "Aspect" at bounding box center [430, 272] width 35 height 13
click at [443, 309] on div "Meta Description : Standby Deposits is an innovative security deposit alternati…" at bounding box center [784, 365] width 743 height 1443
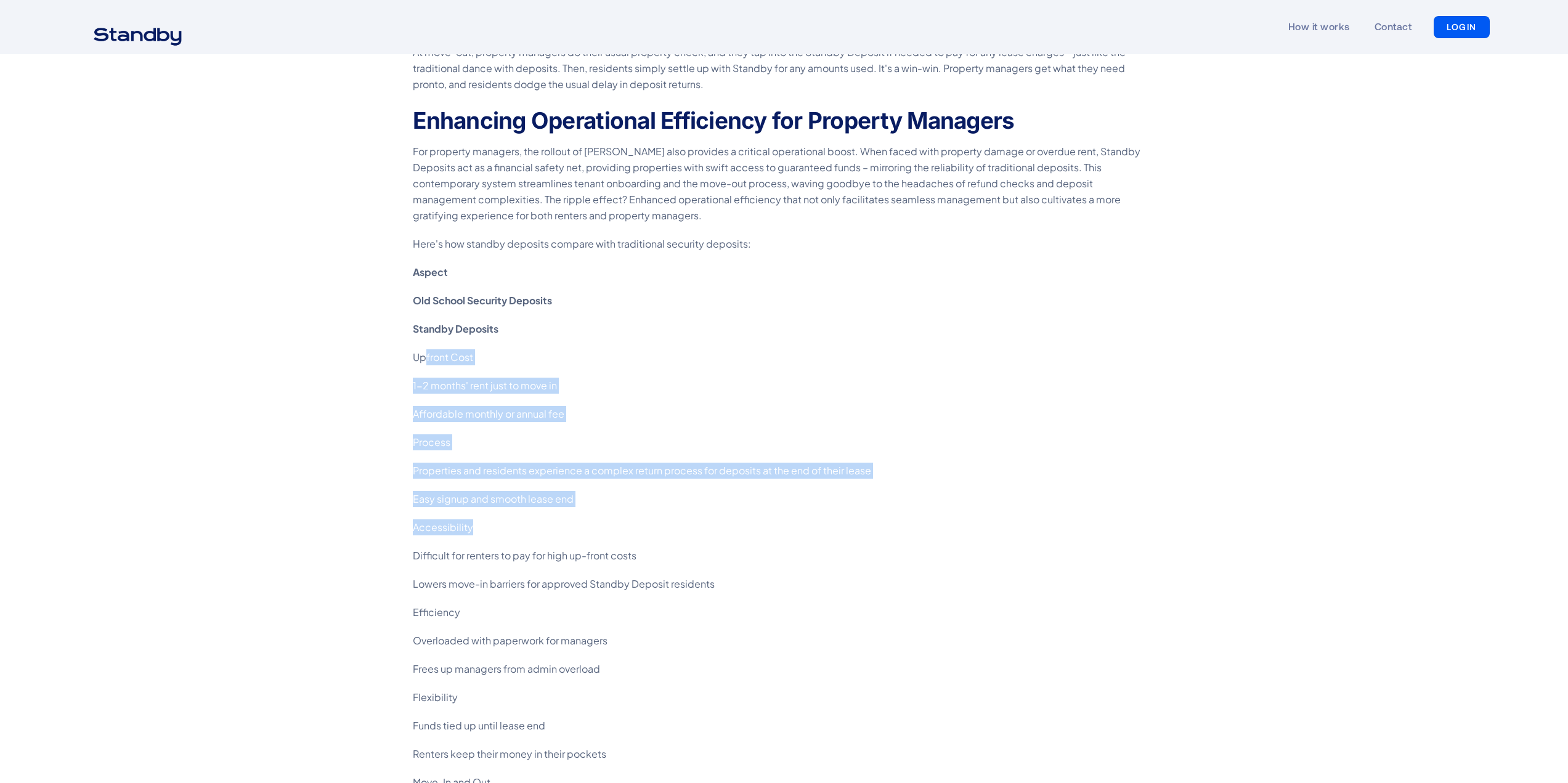
drag, startPoint x: 425, startPoint y: 357, endPoint x: 611, endPoint y: 509, distance: 240.2
click at [611, 509] on div "Meta Description : Standby Deposits is an innovative security deposit alternati…" at bounding box center [784, 365] width 743 height 1443
click at [485, 416] on p "Affordable monthly or annual fee" at bounding box center [784, 413] width 743 height 16
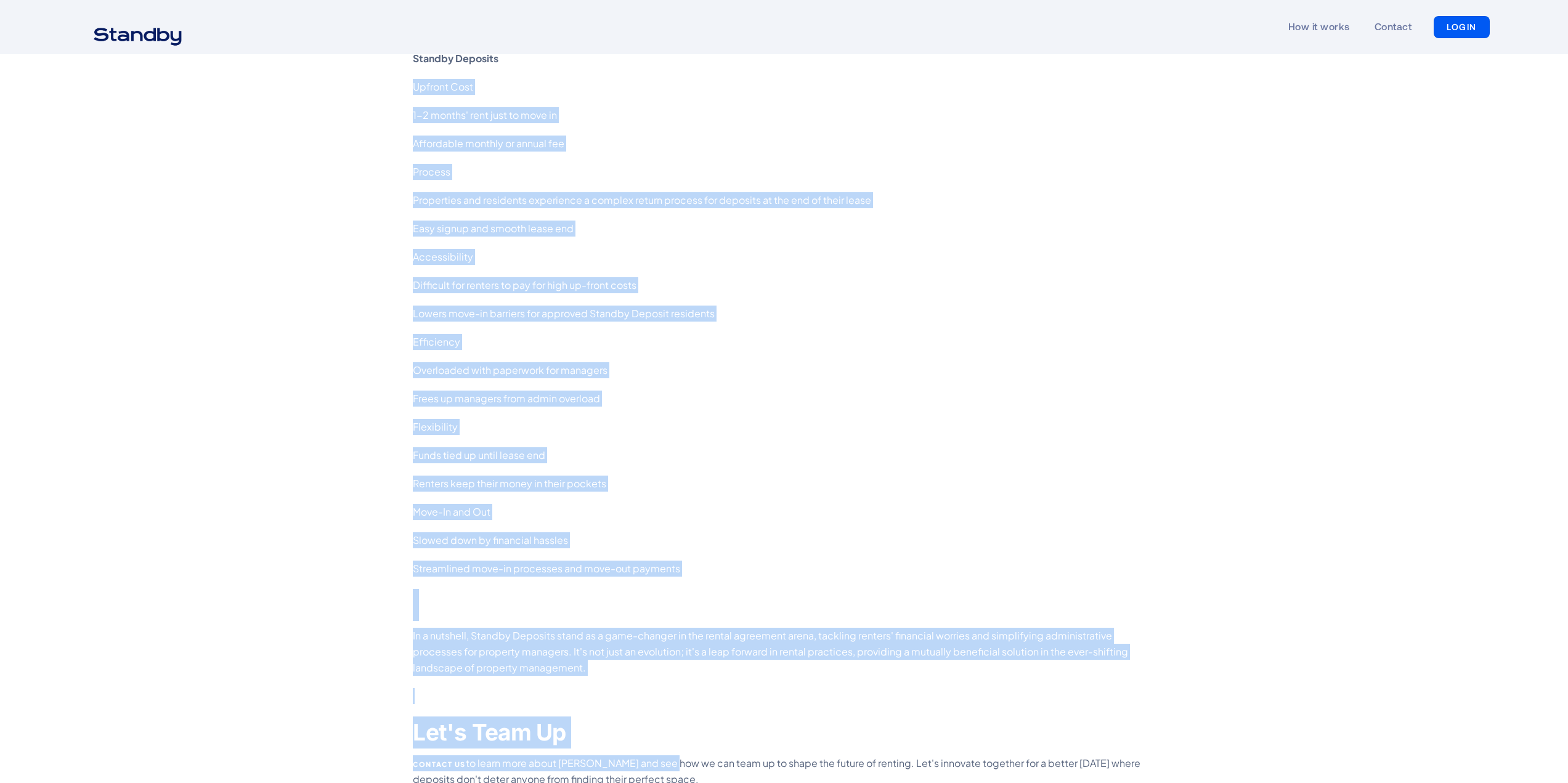
scroll to position [1411, 0]
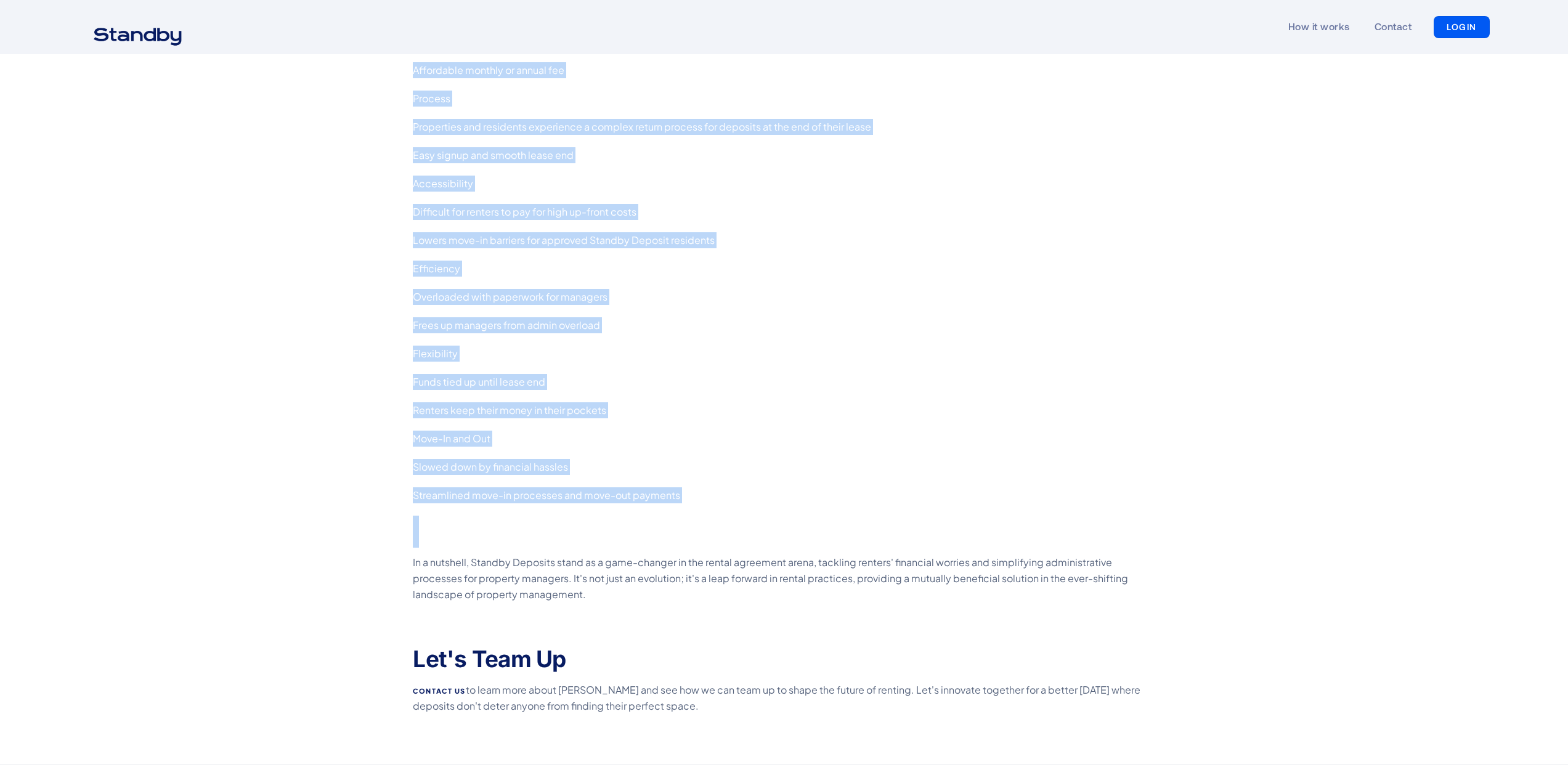
drag, startPoint x: 413, startPoint y: 351, endPoint x: 682, endPoint y: 507, distance: 311.0
click at [682, 507] on div "Meta Description : Standby Deposits is an innovative security deposit alternati…" at bounding box center [784, 21] width 767 height 1443
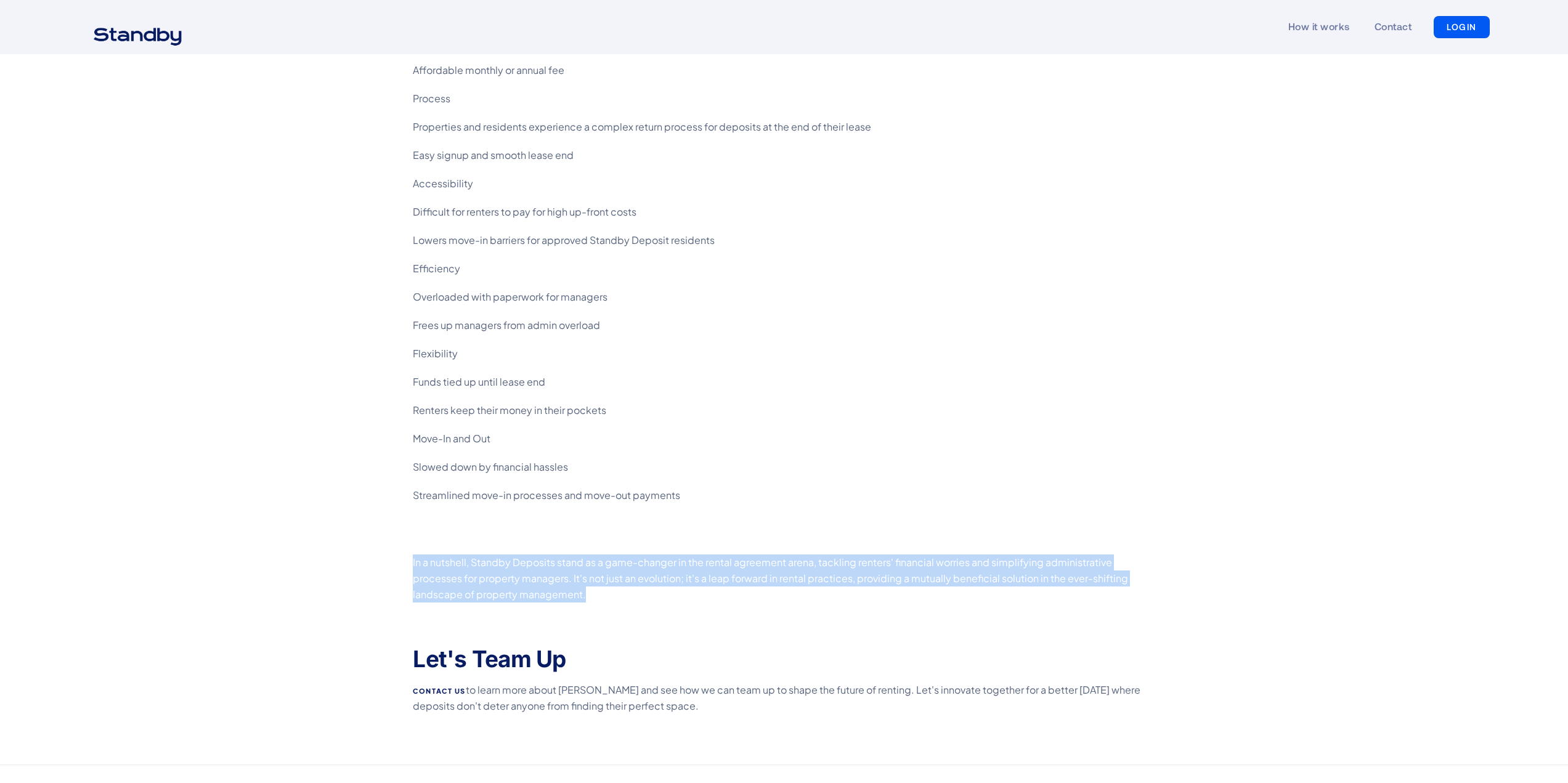
drag, startPoint x: 592, startPoint y: 601, endPoint x: 397, endPoint y: 563, distance: 198.7
click at [397, 563] on div "Dec 19, 2023 · 5 min read Meta Description : Standby Deposits is an innovative …" at bounding box center [784, 21] width 1534 height 1443
copy p "In a nutshell, Standby Deposits stand as a game-changer in the rental agreement…"
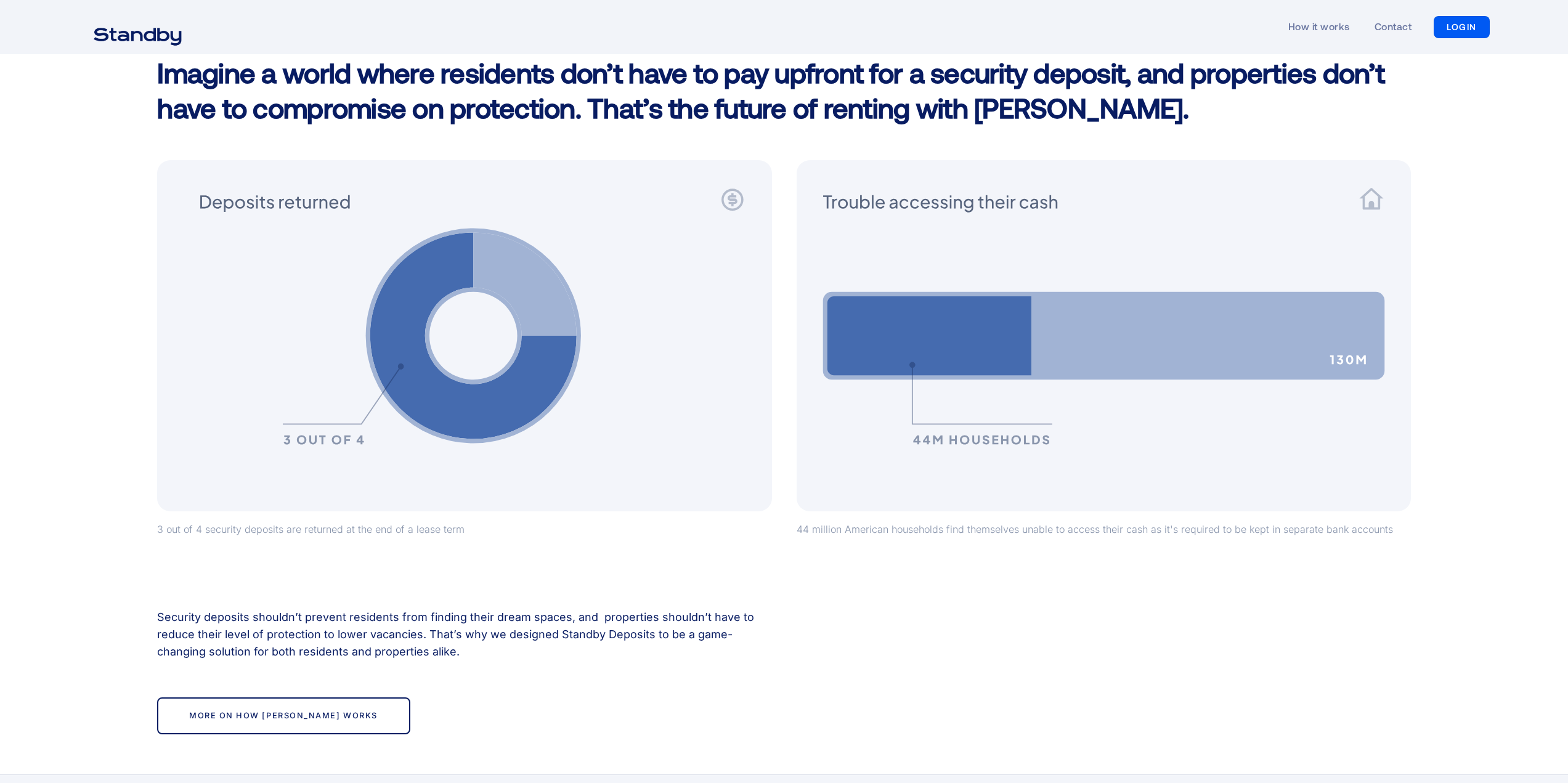
scroll to position [1109, 0]
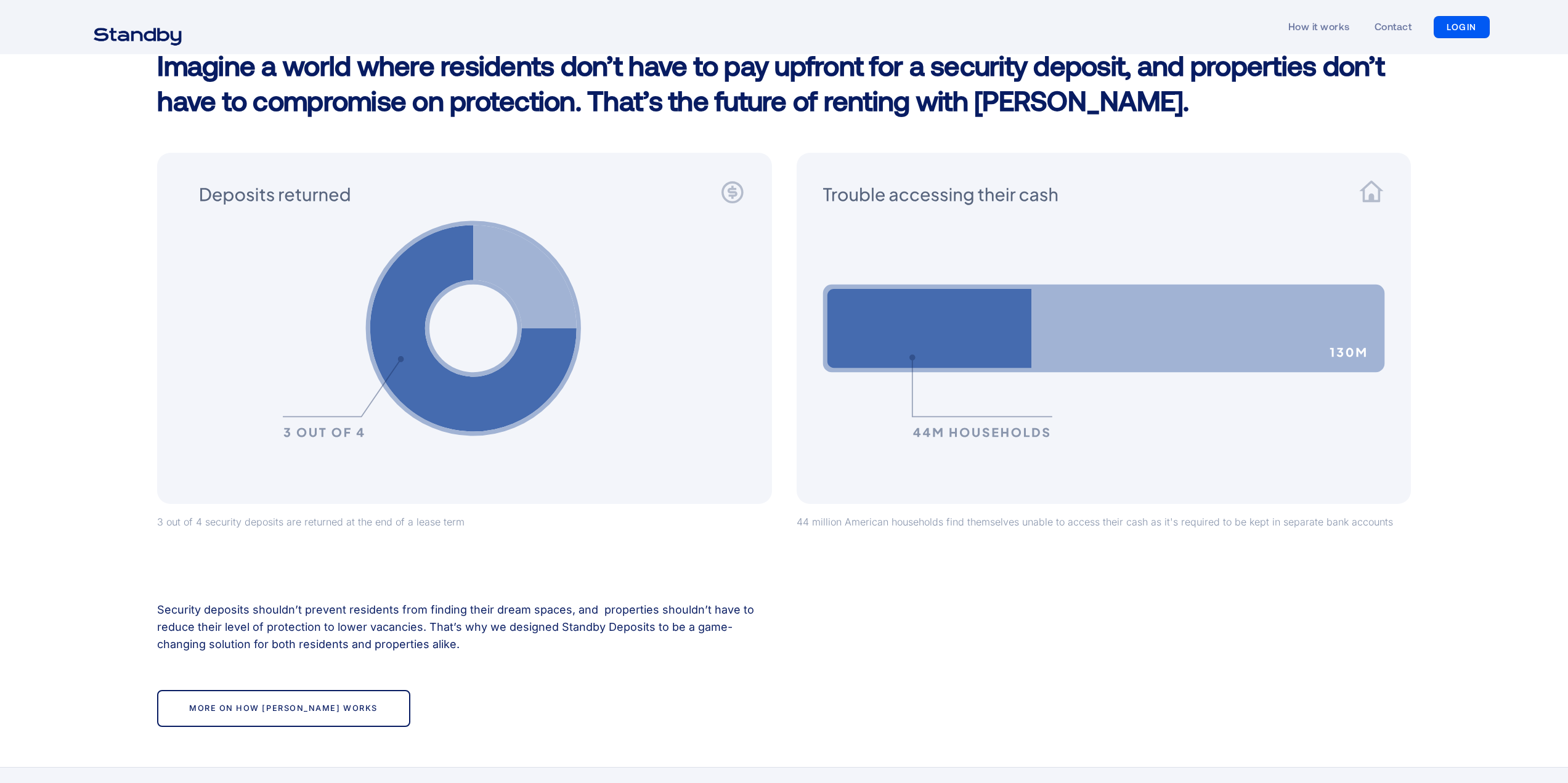
click at [872, 531] on div "44 million American households find themselves unable to access their cash as i…" at bounding box center [1103, 347] width 639 height 389
drag, startPoint x: 866, startPoint y: 526, endPoint x: 1302, endPoint y: 531, distance: 436.0
click at [1302, 531] on div "44 million American households find themselves unable to access their cash as i…" at bounding box center [1103, 347] width 639 height 389
click at [1301, 538] on div "44 million American households find themselves unable to access their cash as i…" at bounding box center [1103, 347] width 639 height 389
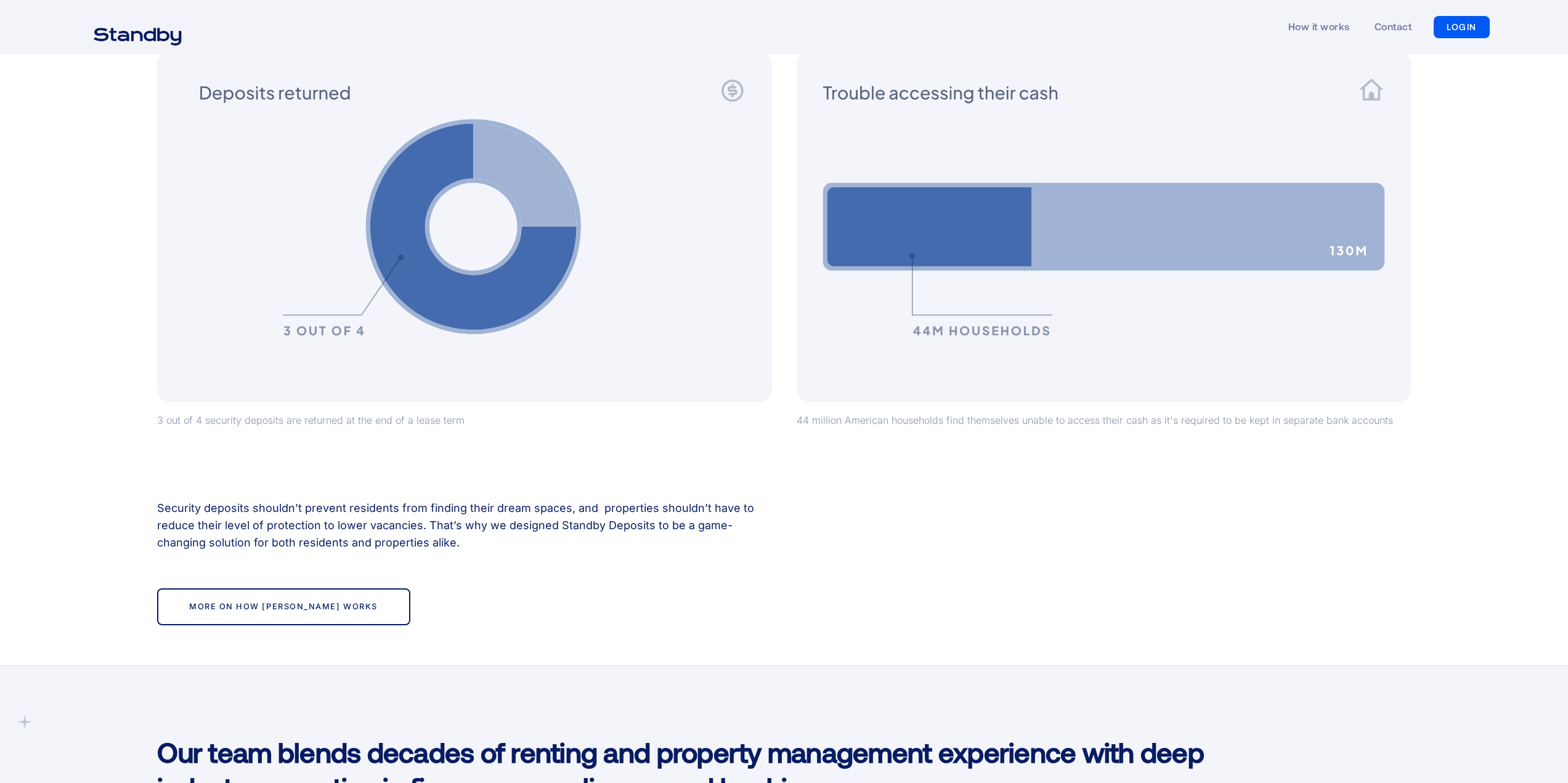
scroll to position [1232, 0]
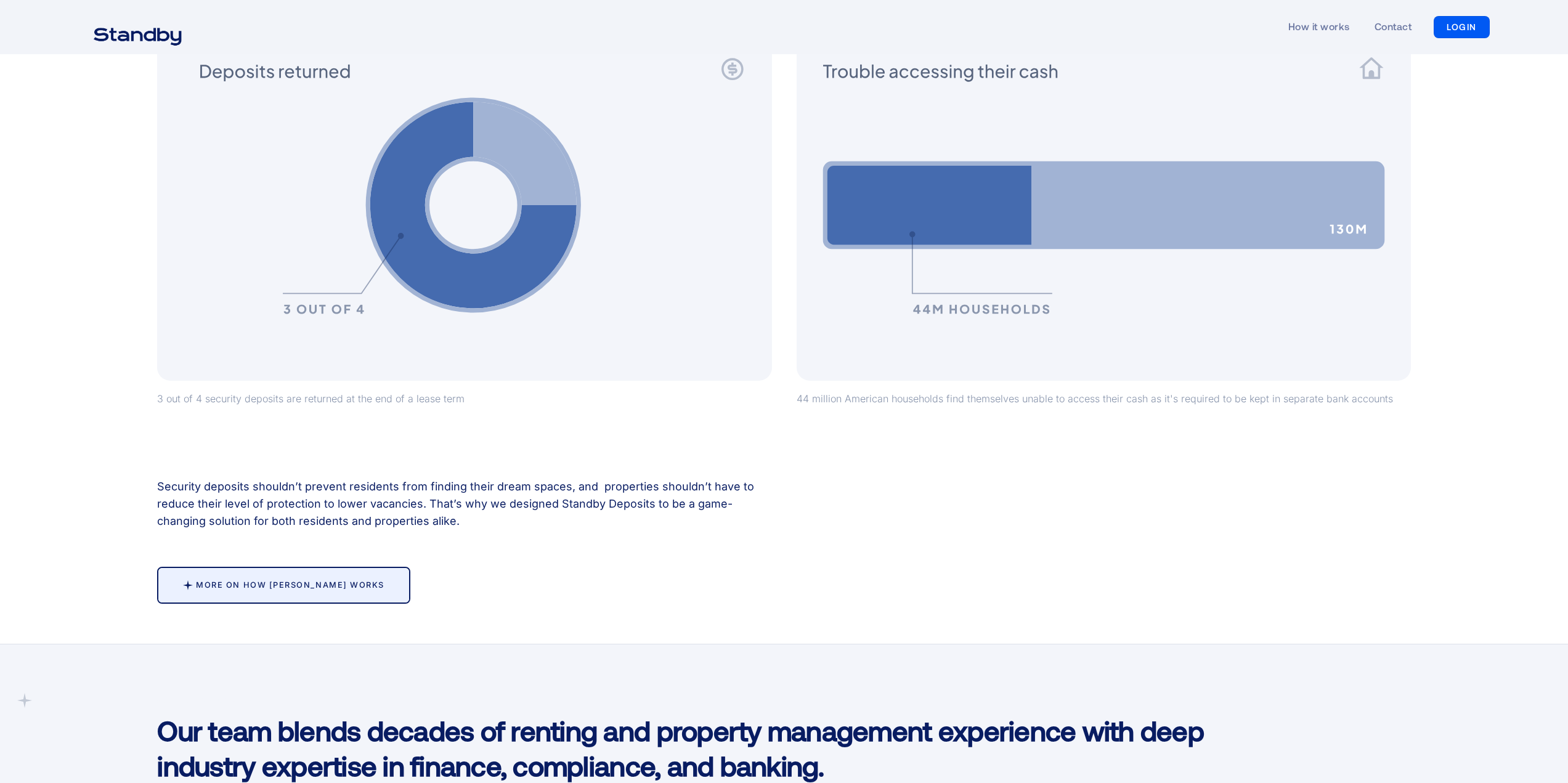
click at [295, 587] on div "More on how Standby works" at bounding box center [290, 585] width 188 height 10
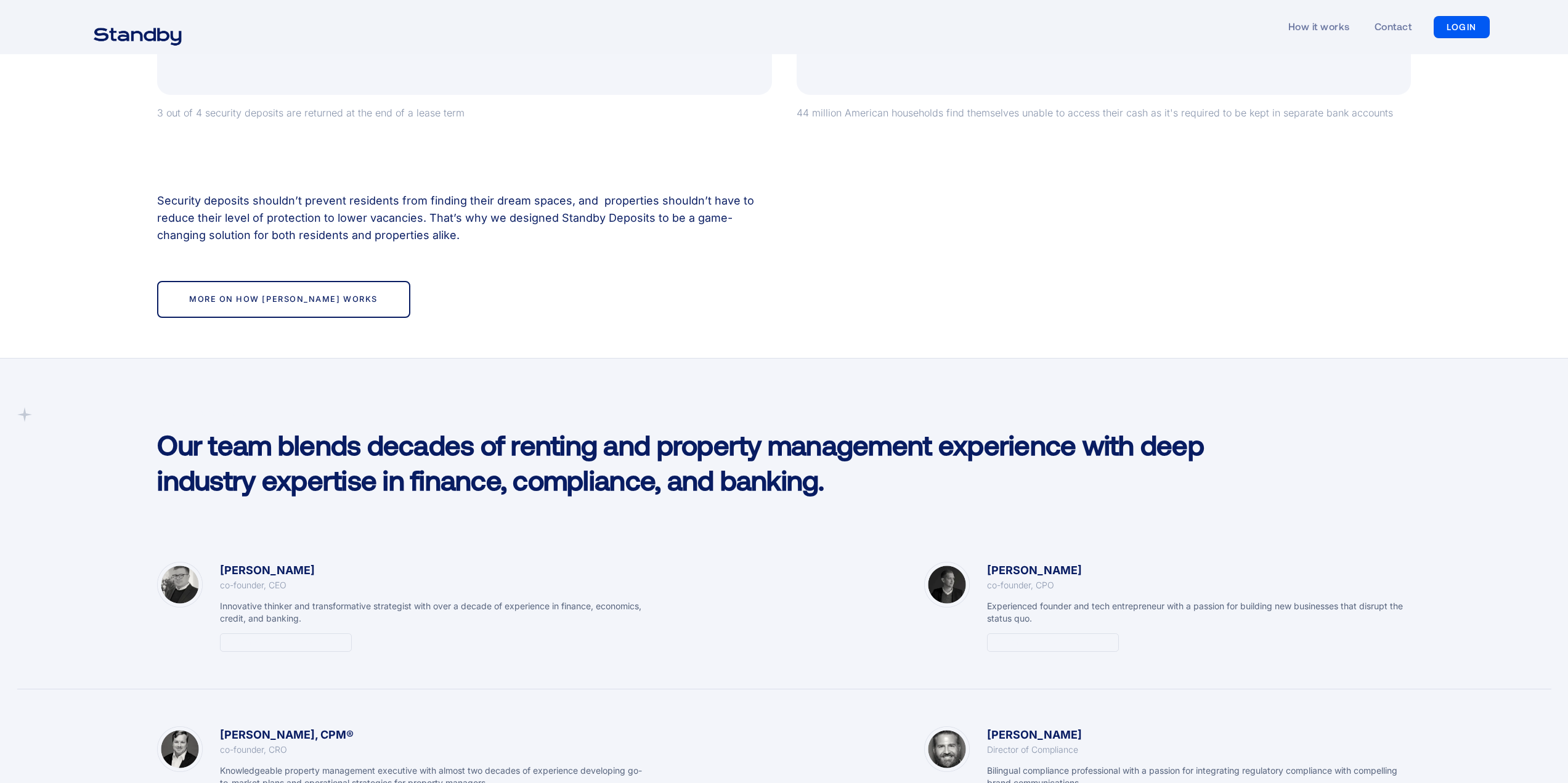
scroll to position [1560, 0]
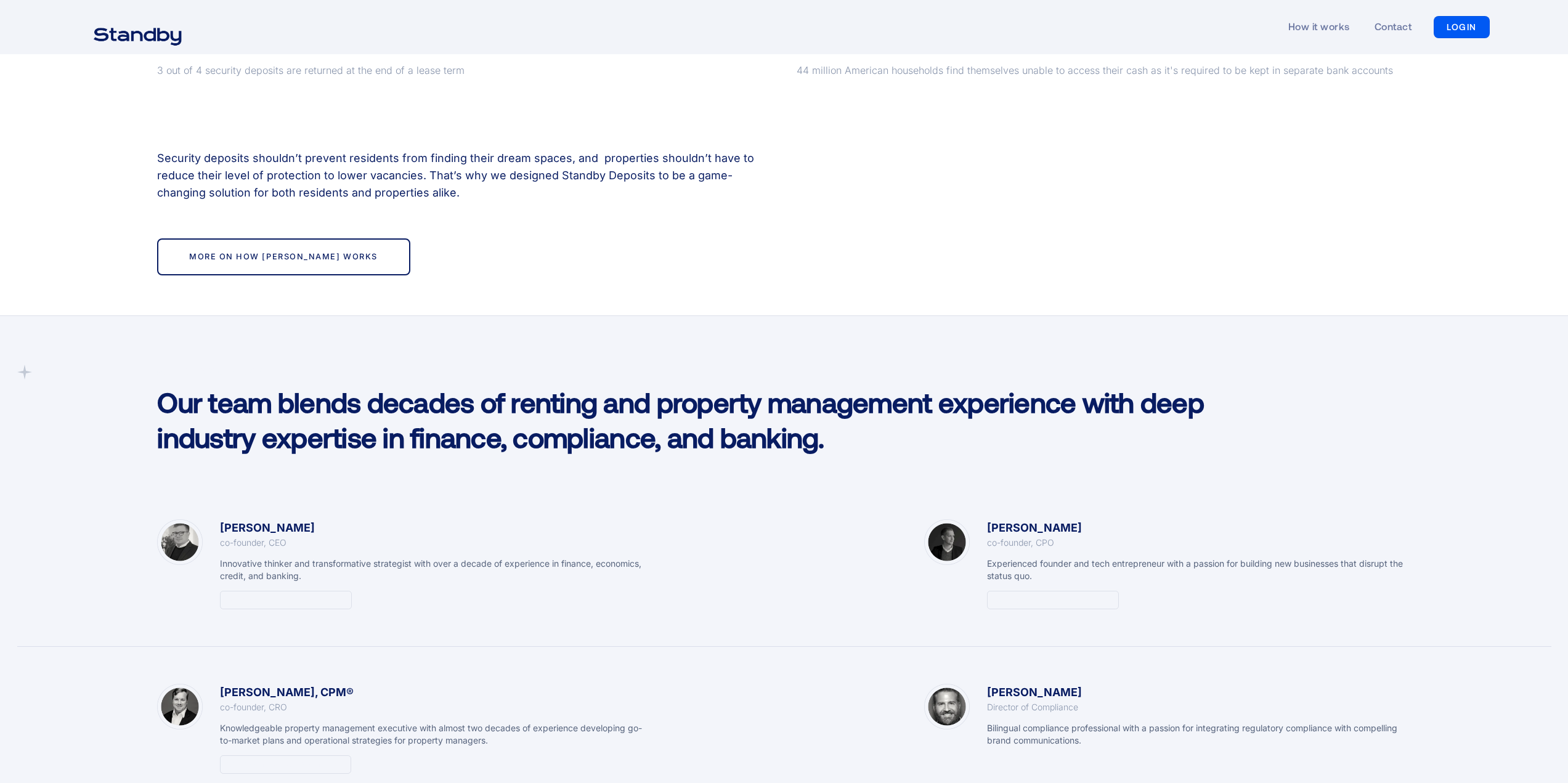
click at [188, 400] on h2 "Our team blends decades of renting and property management experience with deep…" at bounding box center [720, 420] width 1126 height 71
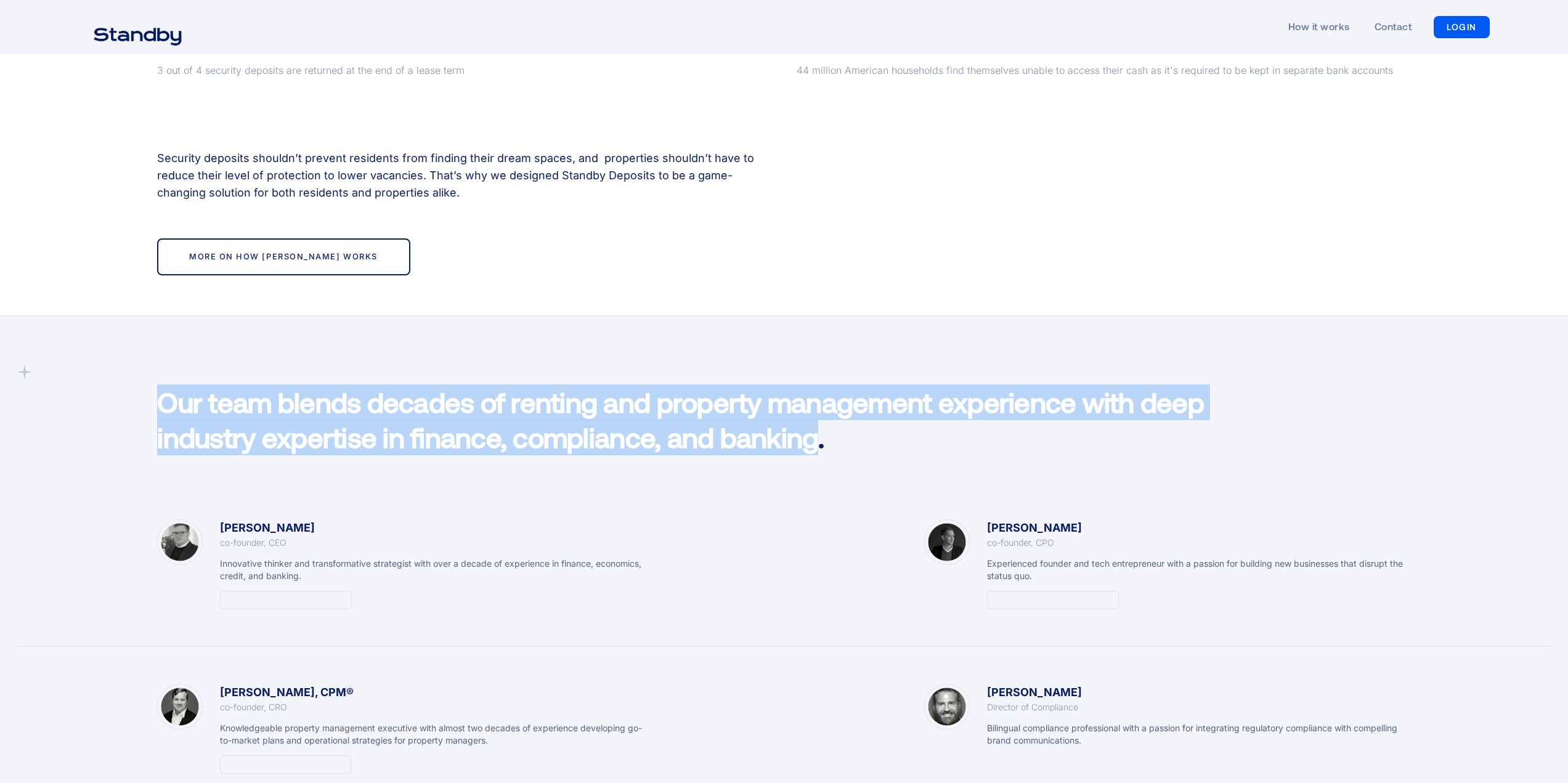
drag, startPoint x: 157, startPoint y: 405, endPoint x: 816, endPoint y: 446, distance: 660.3
click at [816, 446] on div "Meet The Standby Team Our team blends decades of renting and property managemen…" at bounding box center [720, 410] width 1150 height 91
copy h2 "Our team blends decades of renting and property management experience with deep…"
click at [120, 495] on div "Meet The Standby Team Our team blends decades of renting and property managemen…" at bounding box center [784, 660] width 1568 height 592
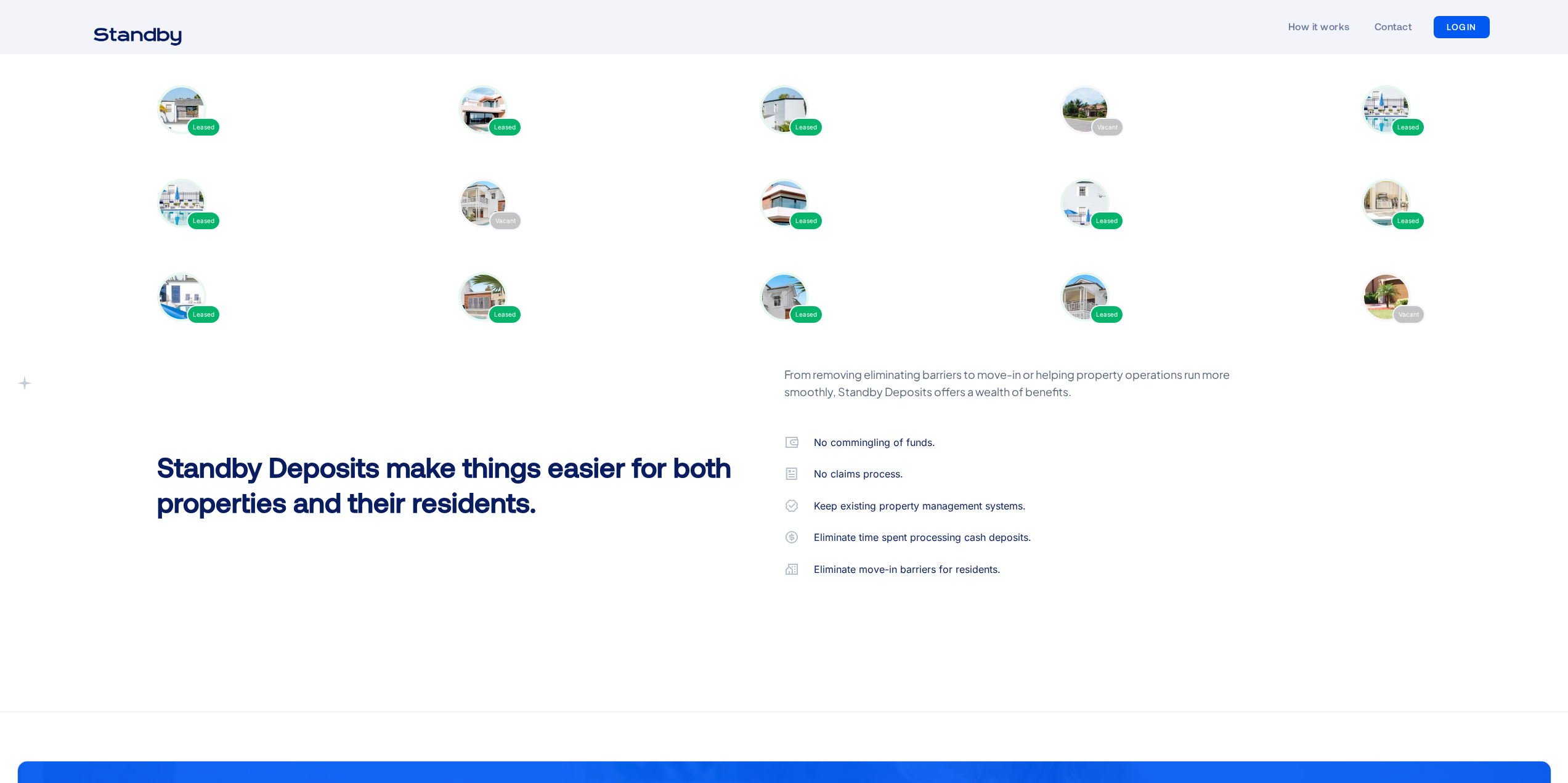
scroll to position [3757, 0]
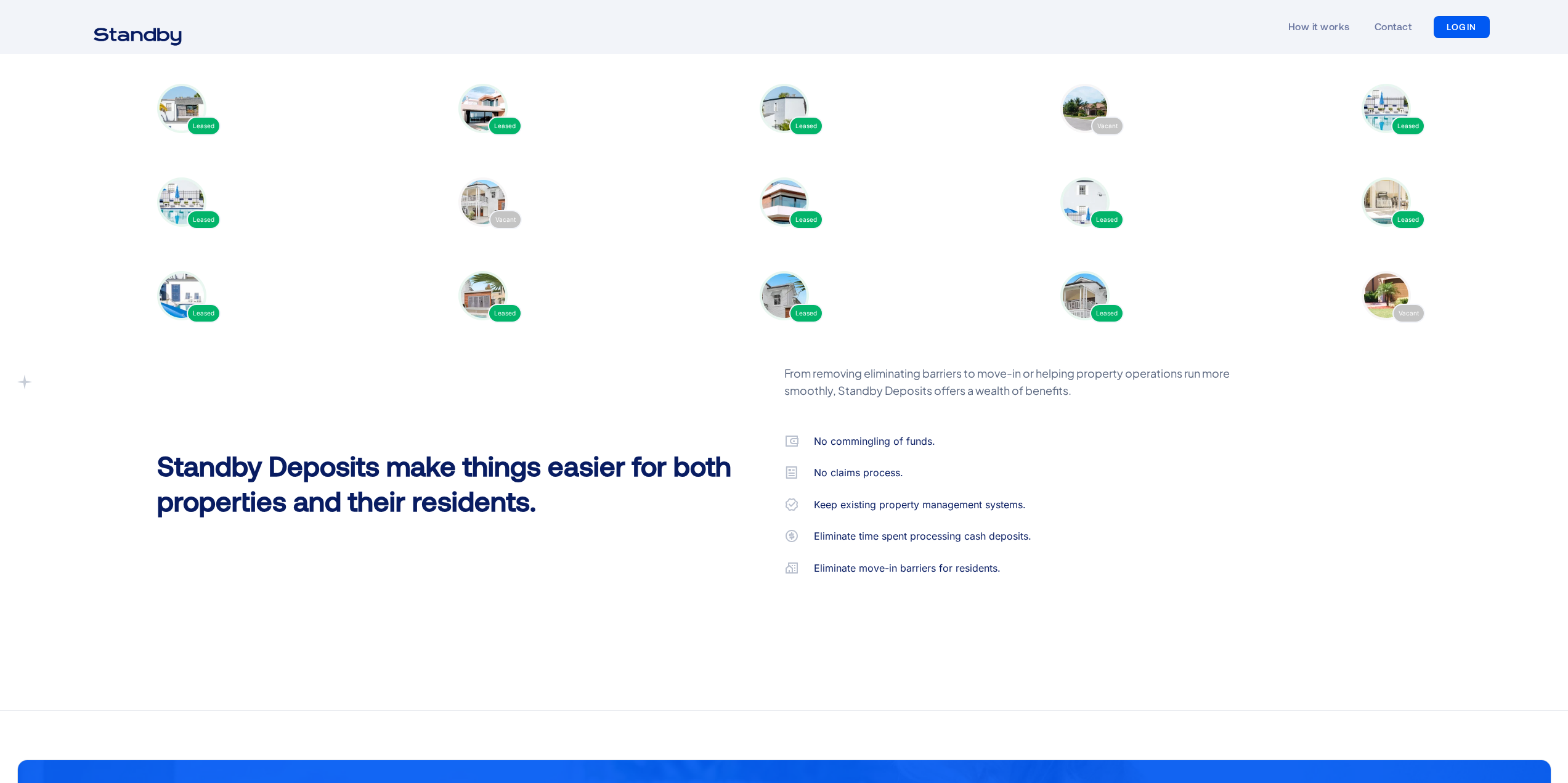
click at [495, 578] on div "Standby Deposits make things easier for both properties and their residents. Fr…" at bounding box center [783, 488] width 1278 height 247
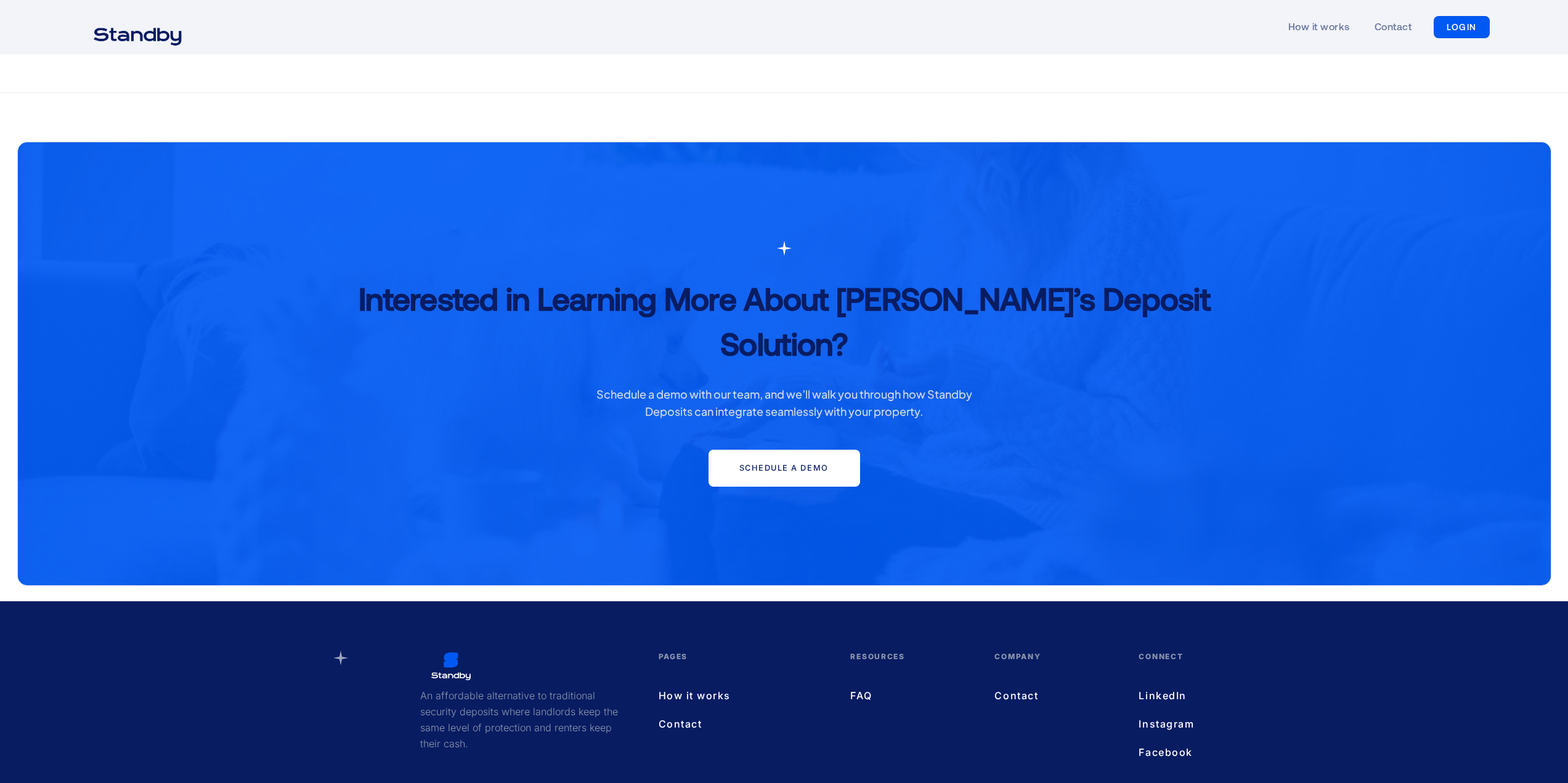
scroll to position [4451, 0]
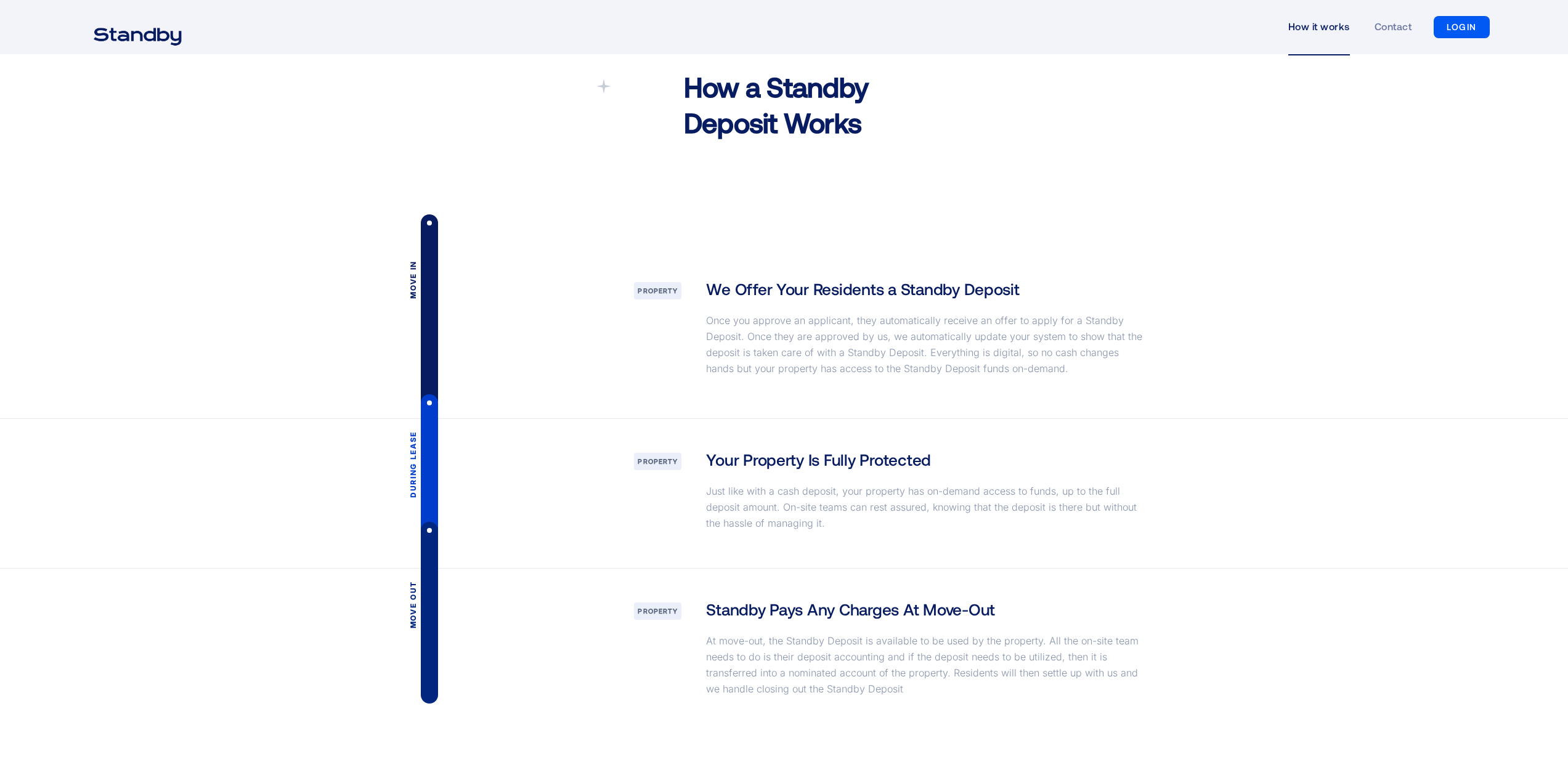
scroll to position [1540, 0]
